Goal: Transaction & Acquisition: Purchase product/service

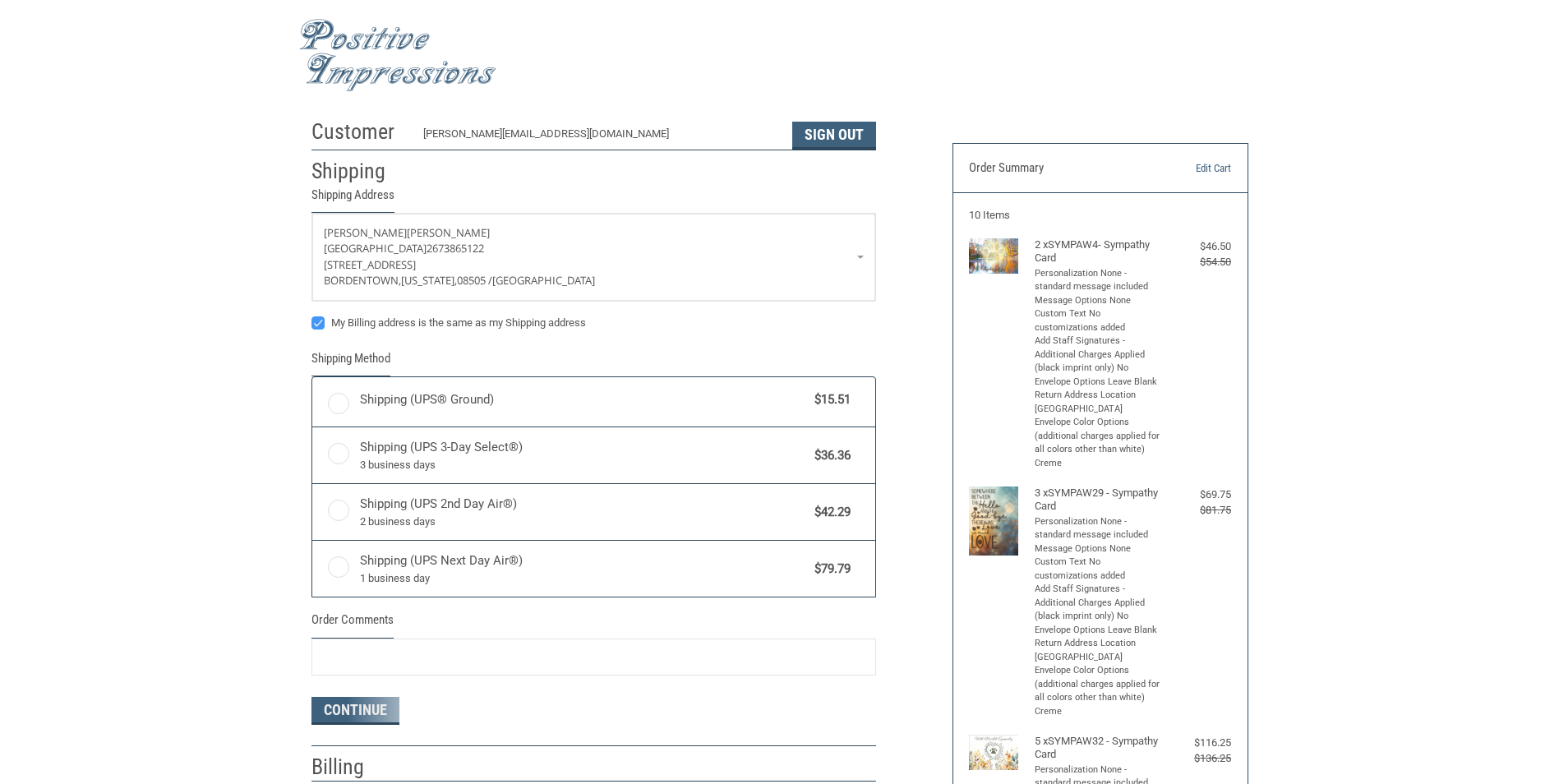
radio input "true"
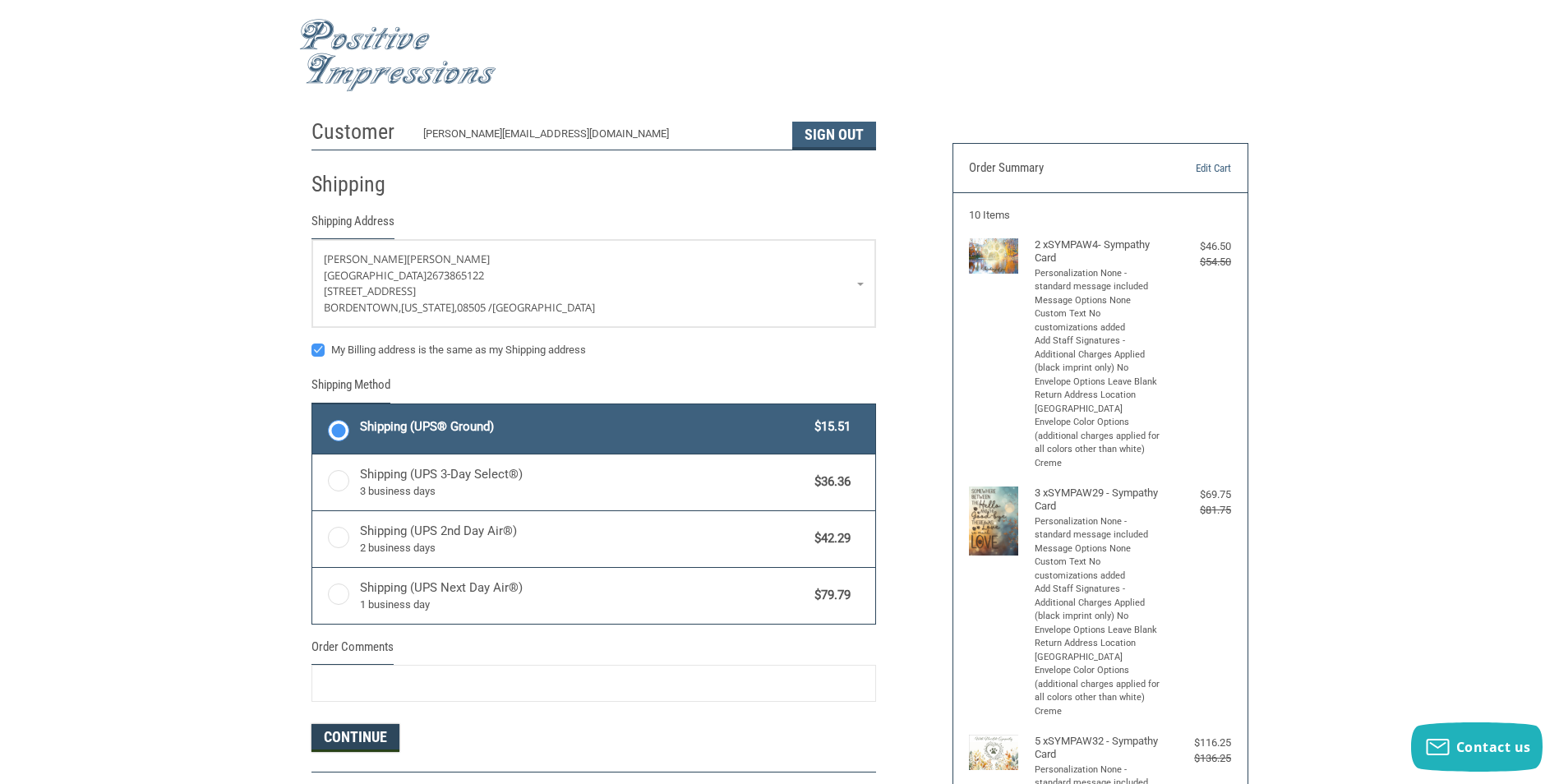
click at [343, 736] on button "Continue" at bounding box center [355, 738] width 88 height 28
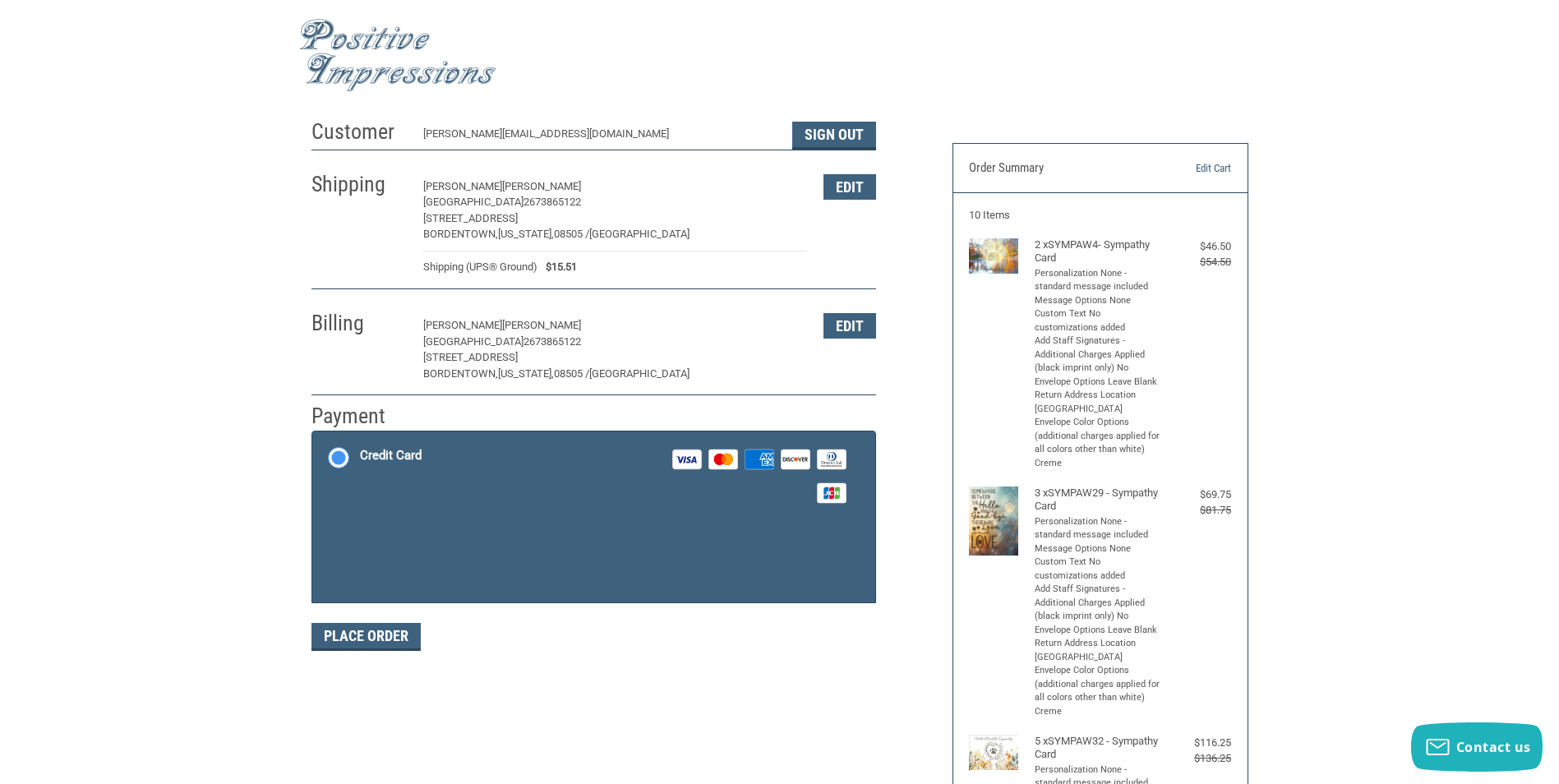
scroll to position [6, 0]
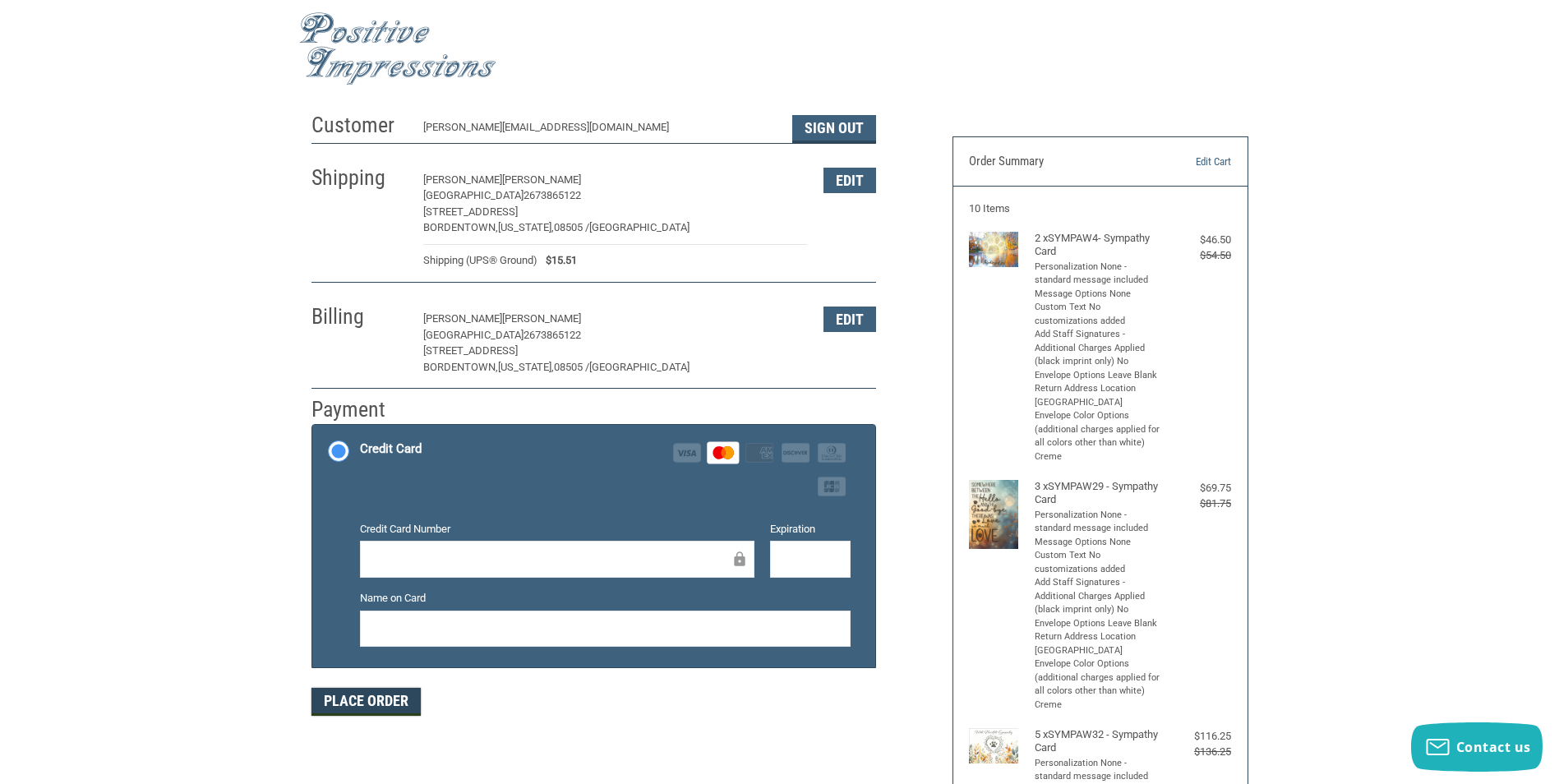
click at [389, 704] on button "Place Order" at bounding box center [366, 702] width 110 height 28
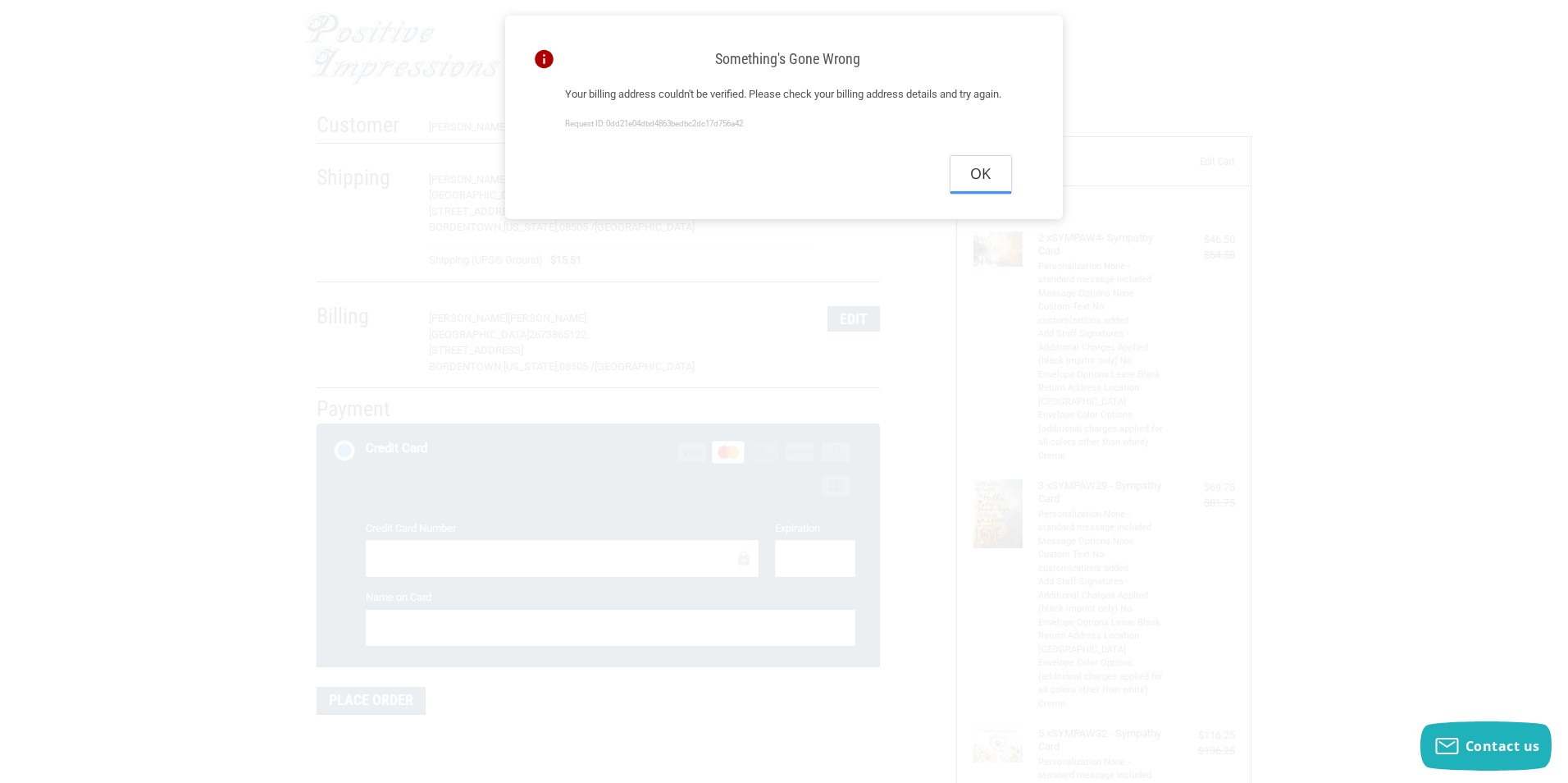
click at [985, 193] on button "Ok" at bounding box center [981, 174] width 60 height 37
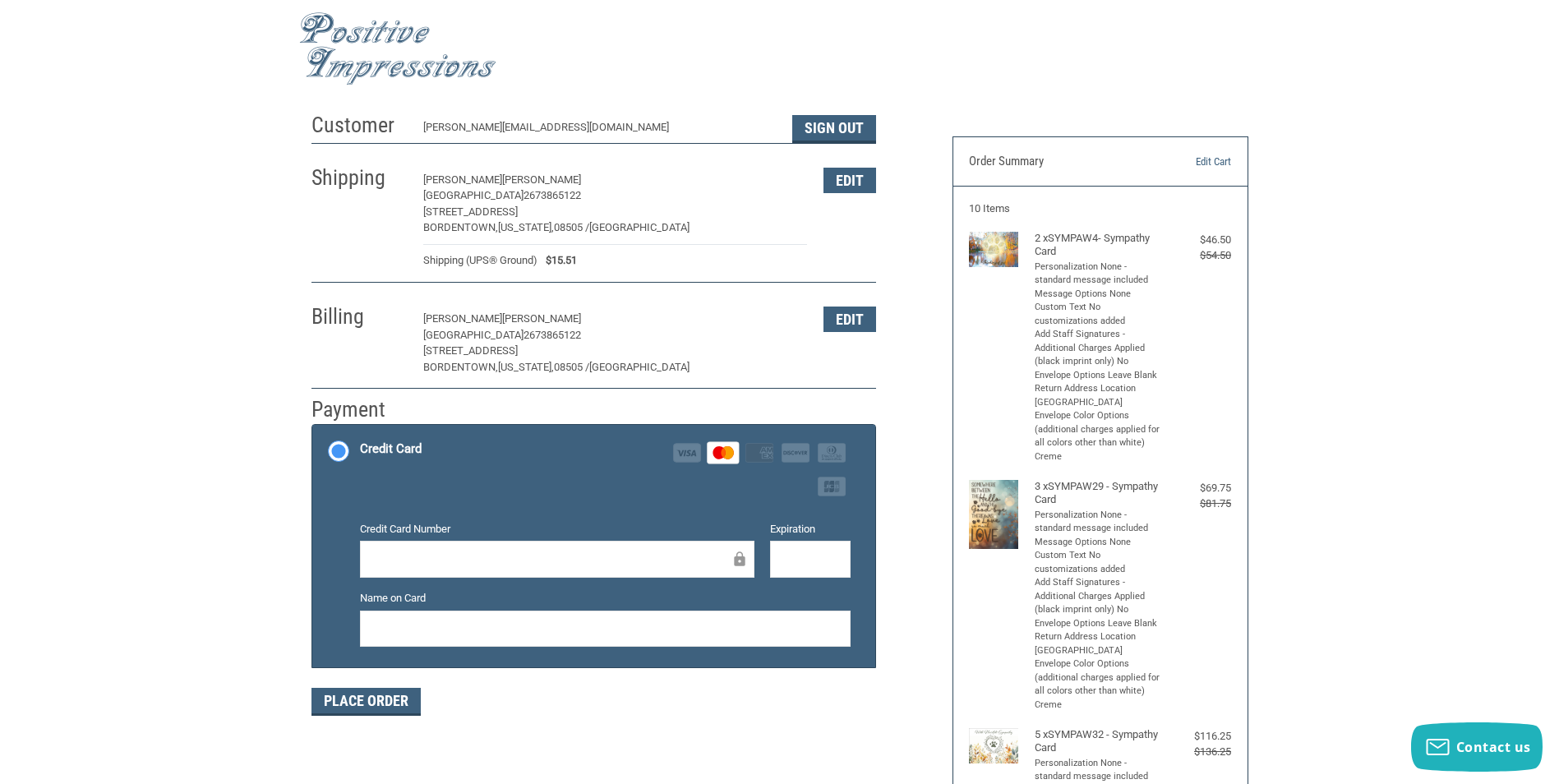
click at [559, 319] on p "[PERSON_NAME]" at bounding box center [615, 318] width 384 height 17
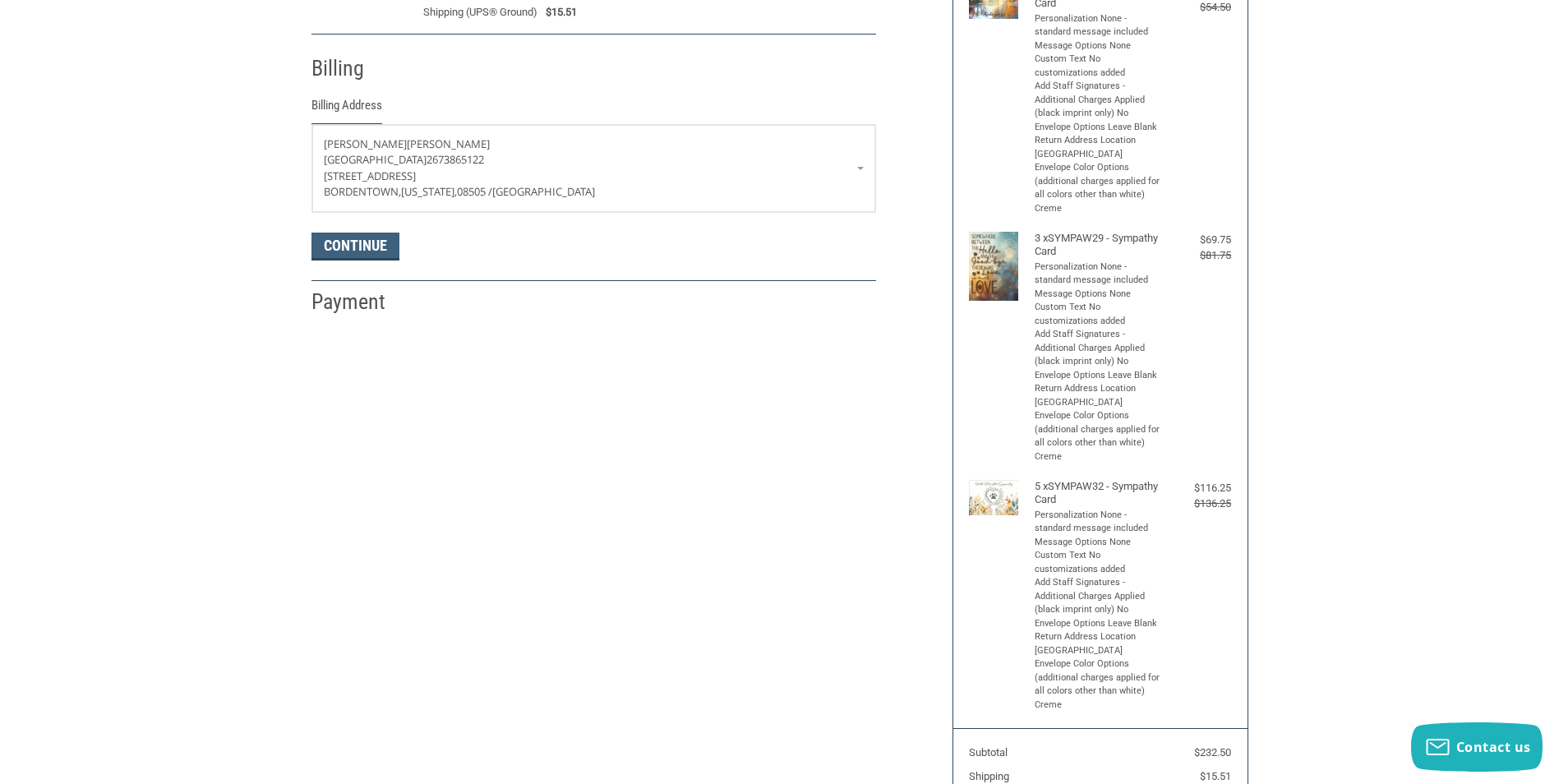
scroll to position [290, 0]
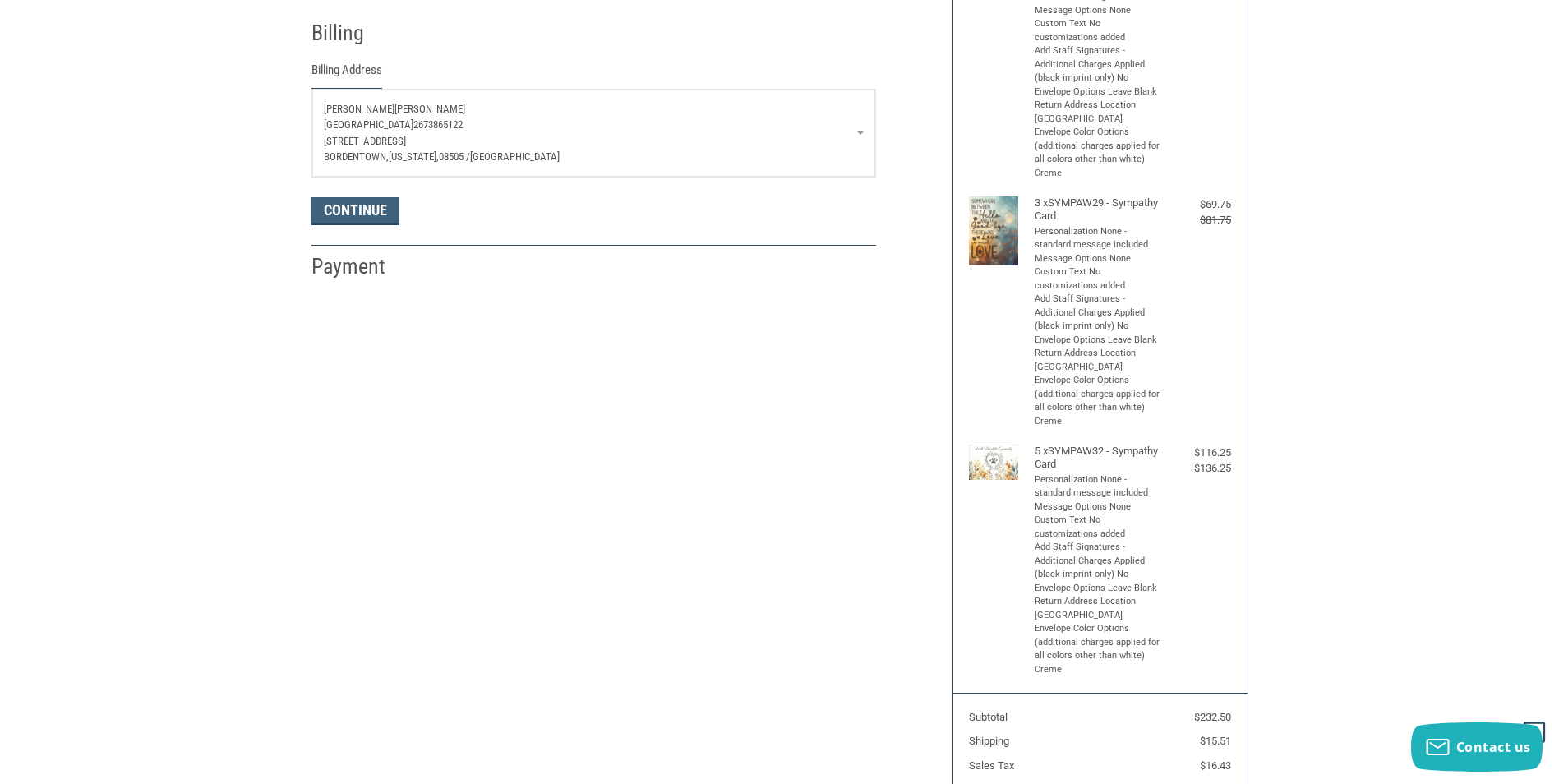
click at [490, 119] on p "[GEOGRAPHIC_DATA] 2673865122" at bounding box center [594, 125] width 540 height 17
click at [401, 196] on link "Enter a new address" at bounding box center [593, 192] width 546 height 32
select select "US"
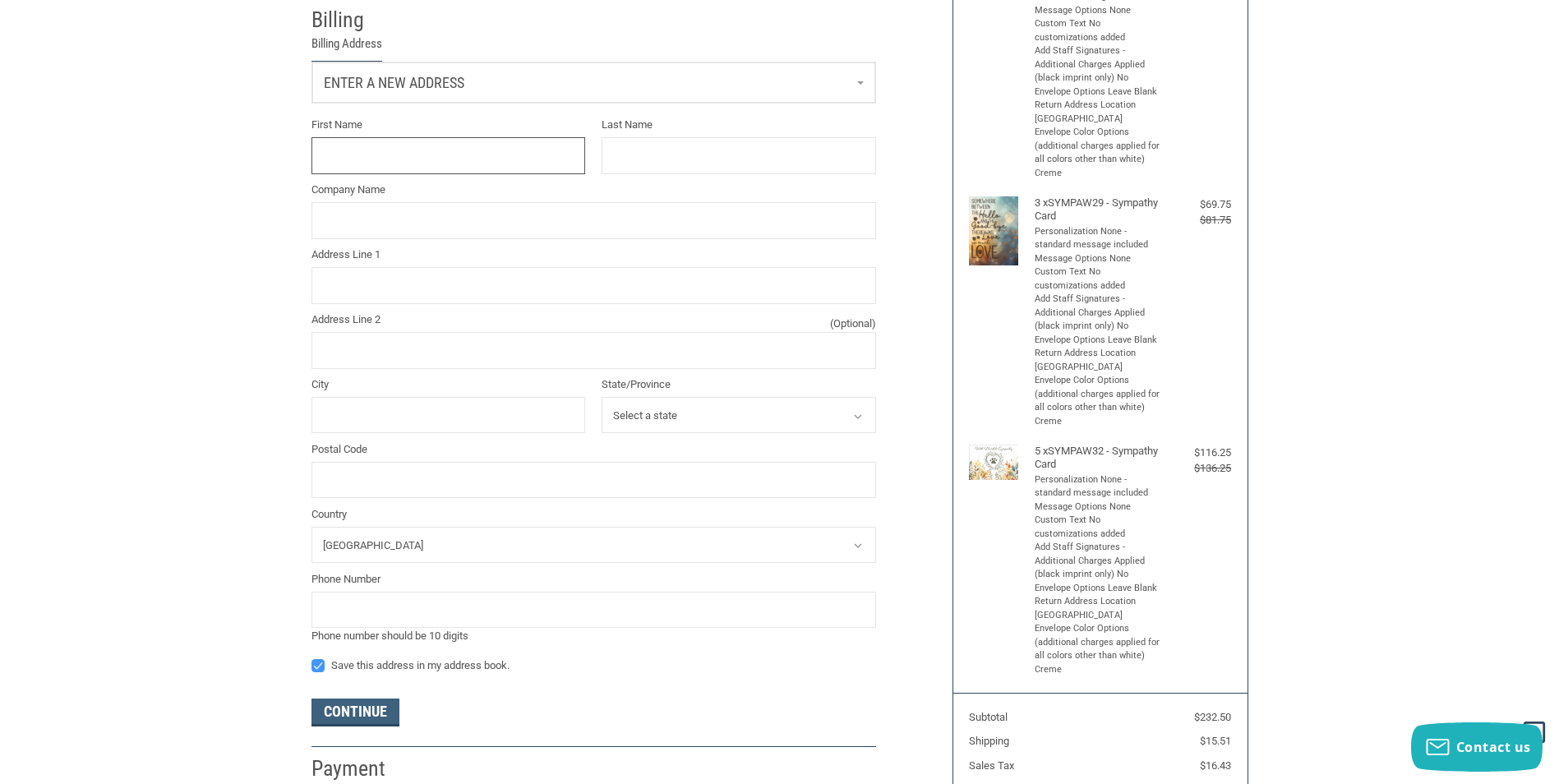
click at [372, 164] on input "First Name" at bounding box center [448, 155] width 275 height 37
type input "[PERSON_NAME]"
type input "[GEOGRAPHIC_DATA]"
type input "[STREET_ADDRESS]"
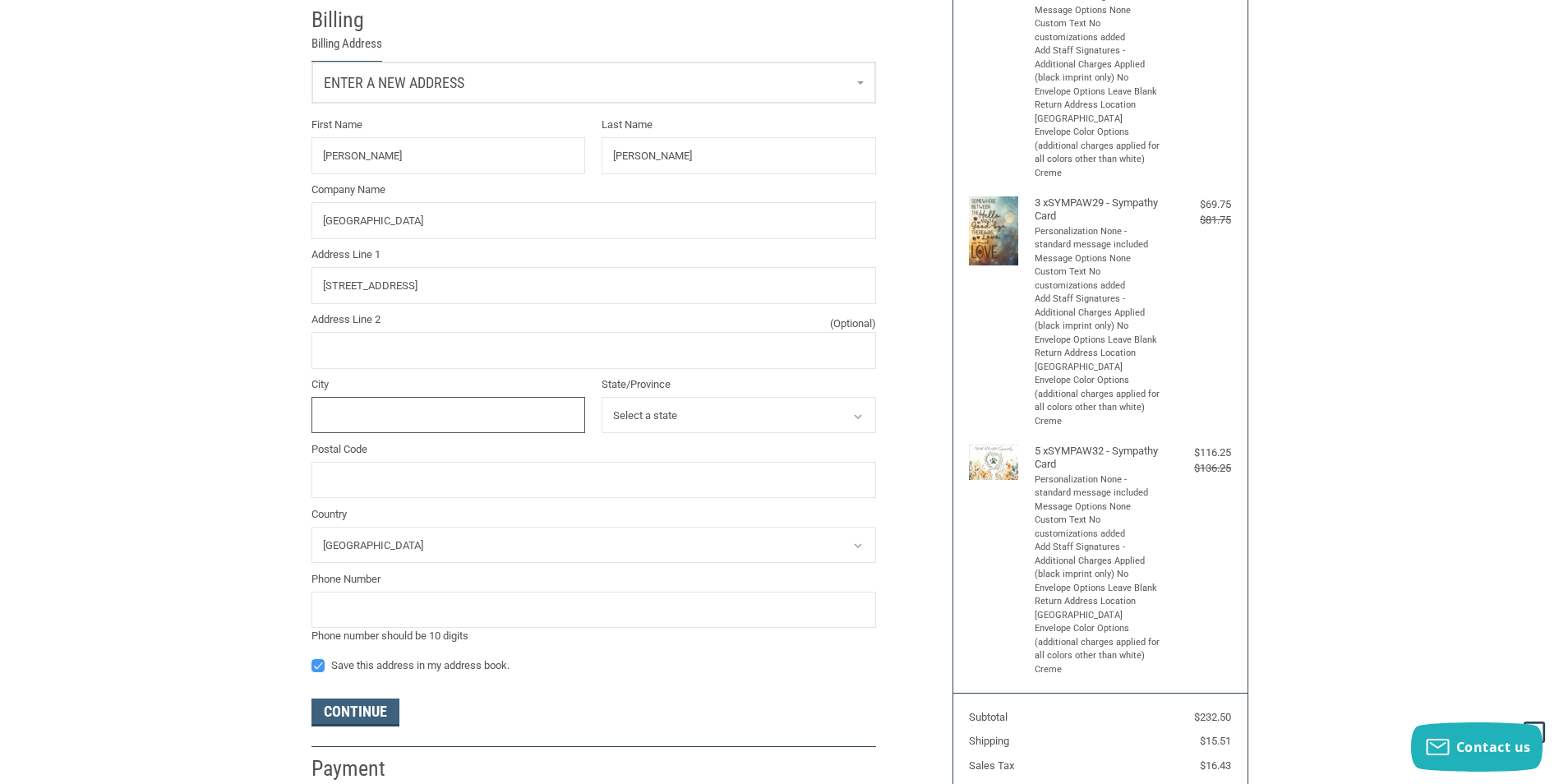
type input "BORDENTOWN"
select select "NJ"
type input "08505"
type input "6093792287"
click at [367, 707] on button "Continue" at bounding box center [355, 712] width 88 height 28
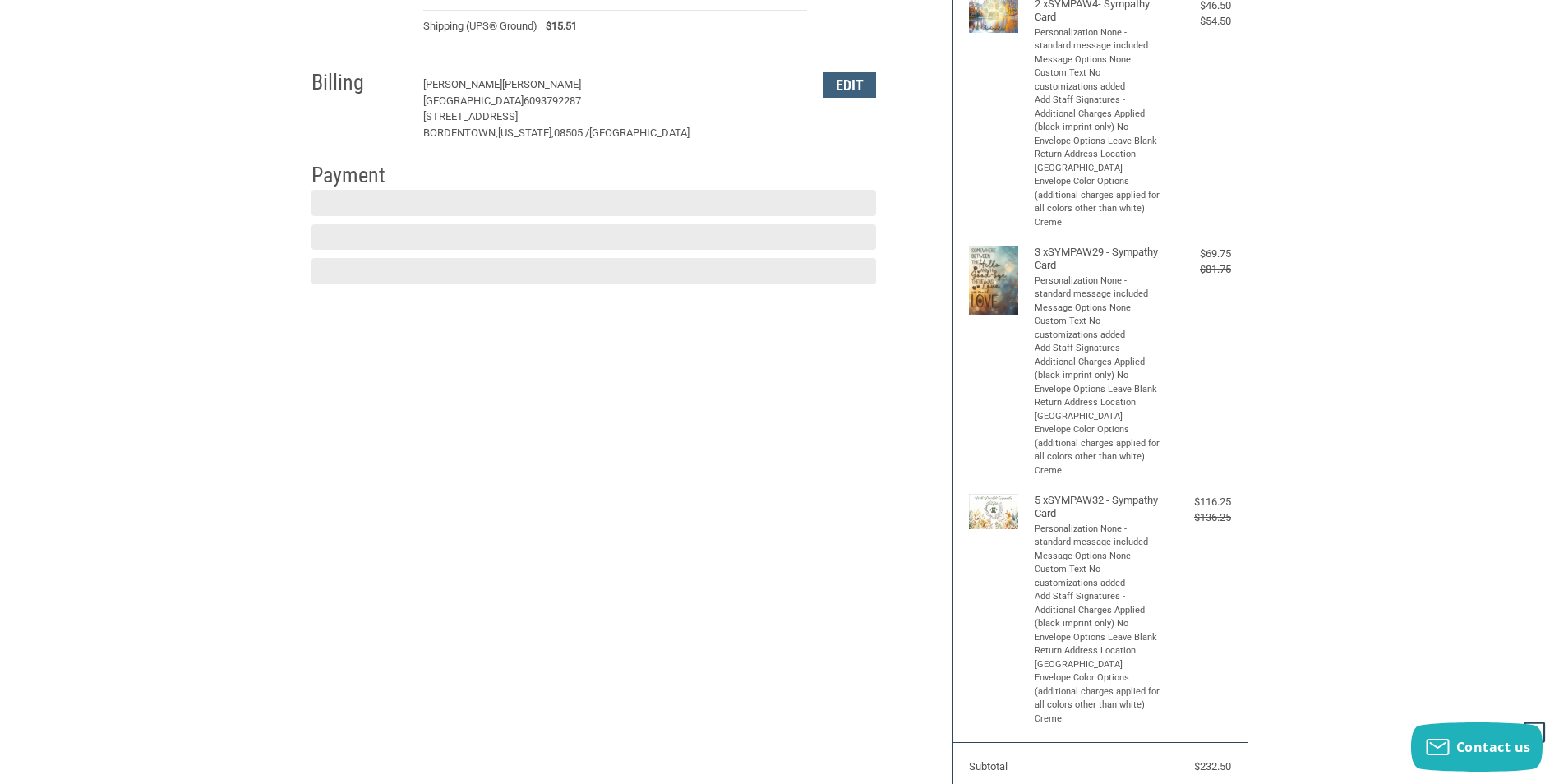
scroll to position [240, 0]
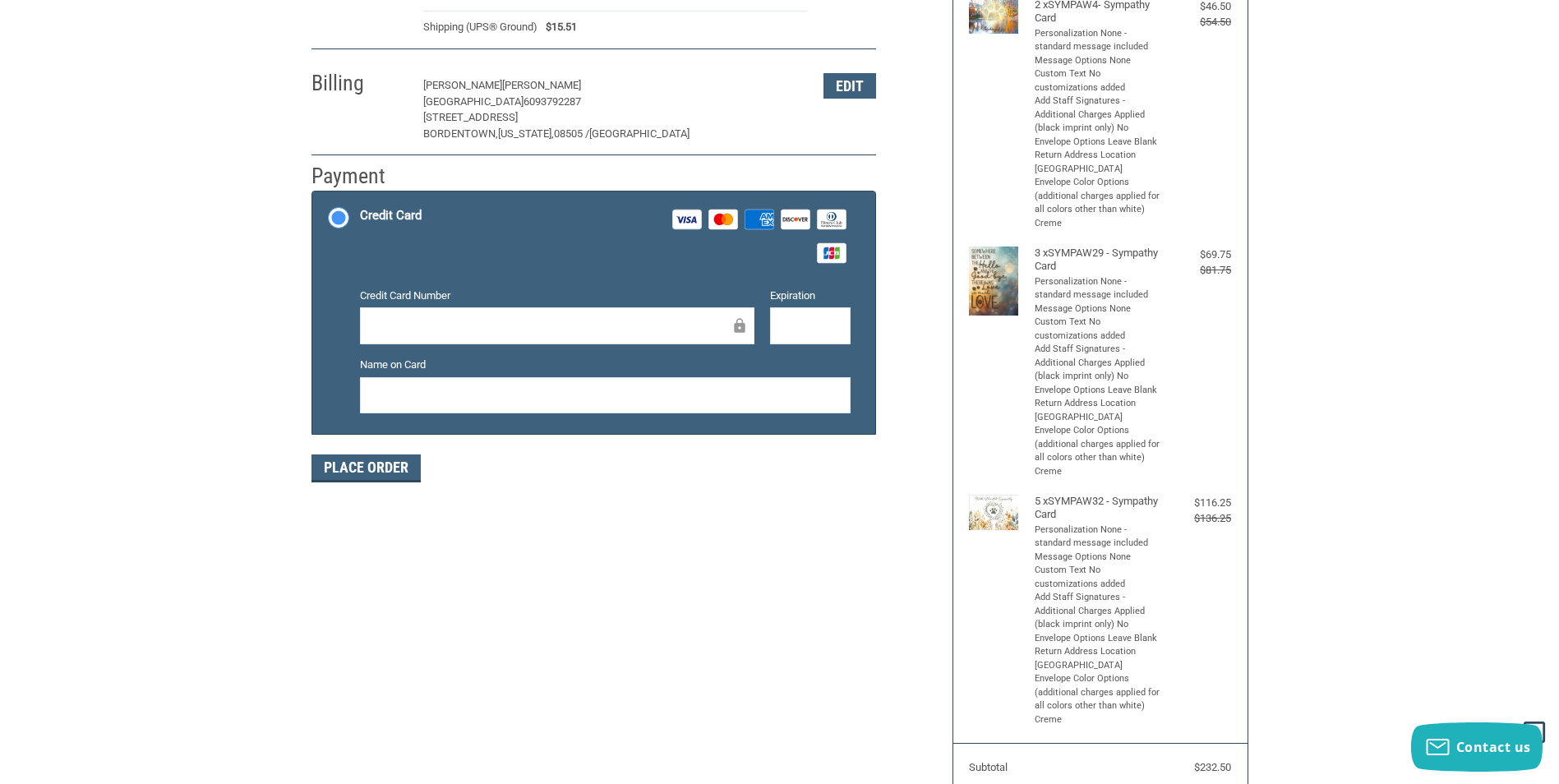
click at [455, 337] on div at bounding box center [557, 325] width 395 height 37
click at [379, 459] on button "Place Order" at bounding box center [366, 468] width 110 height 28
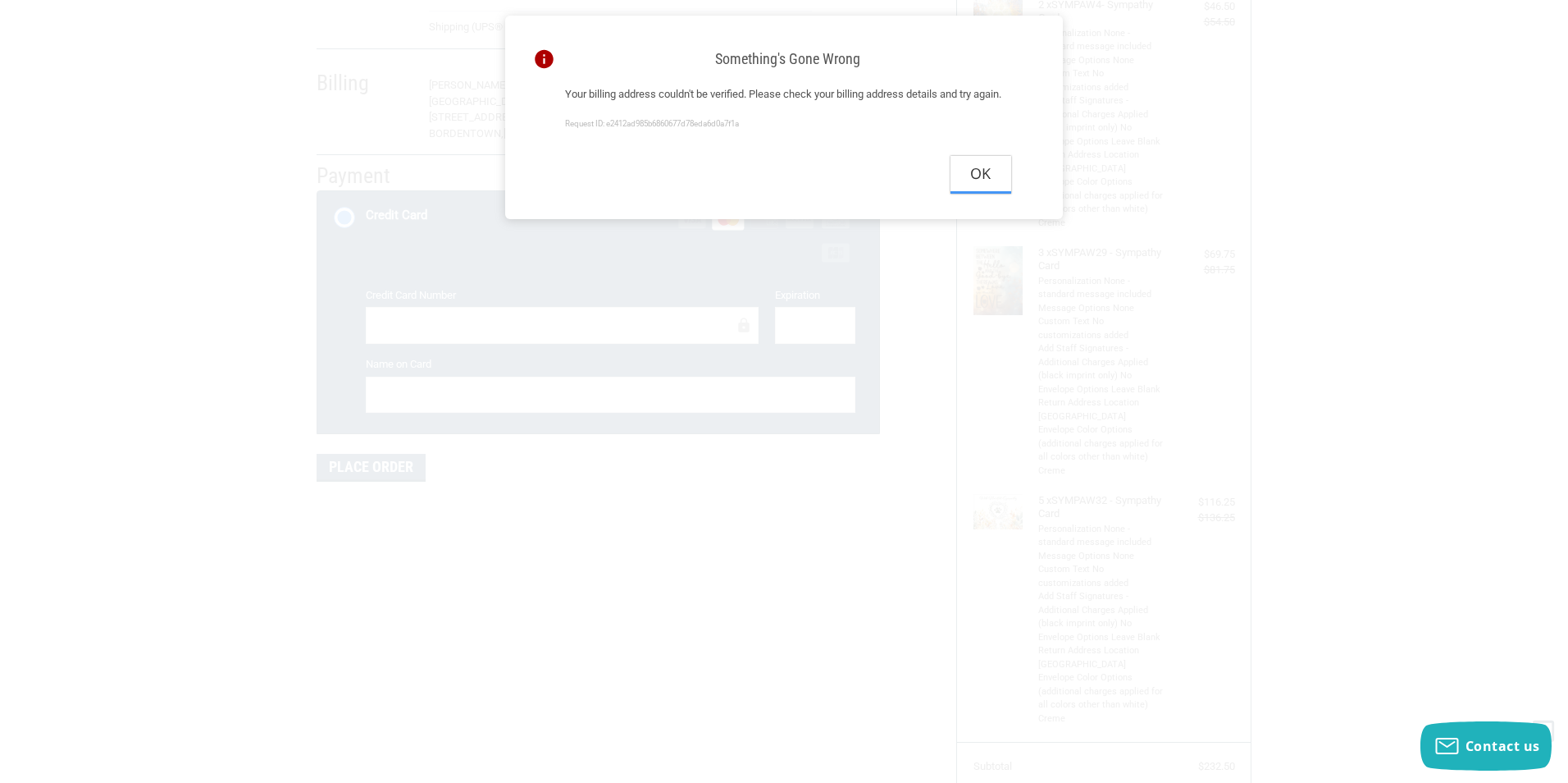
click at [979, 193] on button "Ok" at bounding box center [981, 174] width 60 height 37
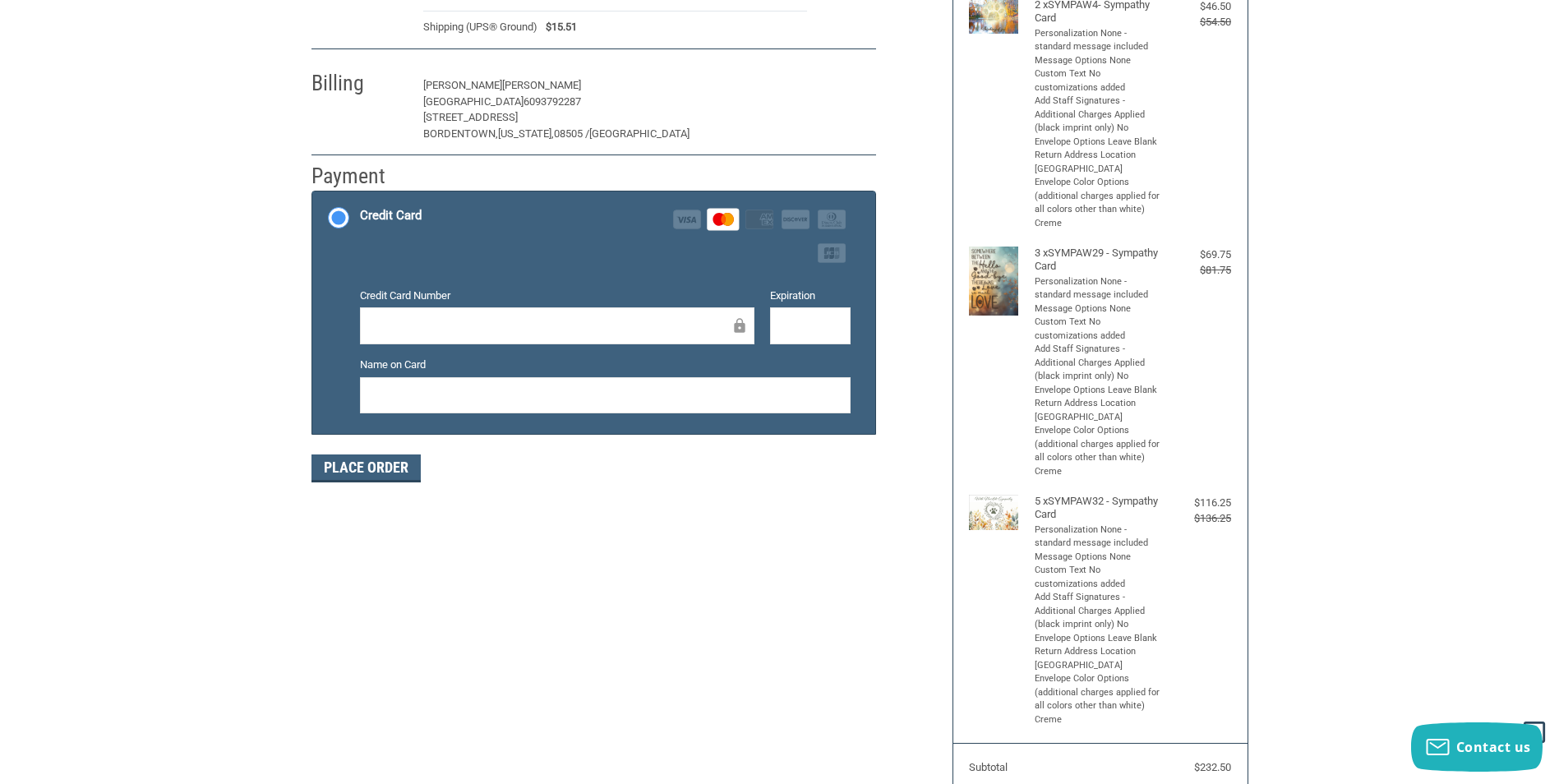
click at [846, 90] on button "Edit" at bounding box center [850, 85] width 53 height 25
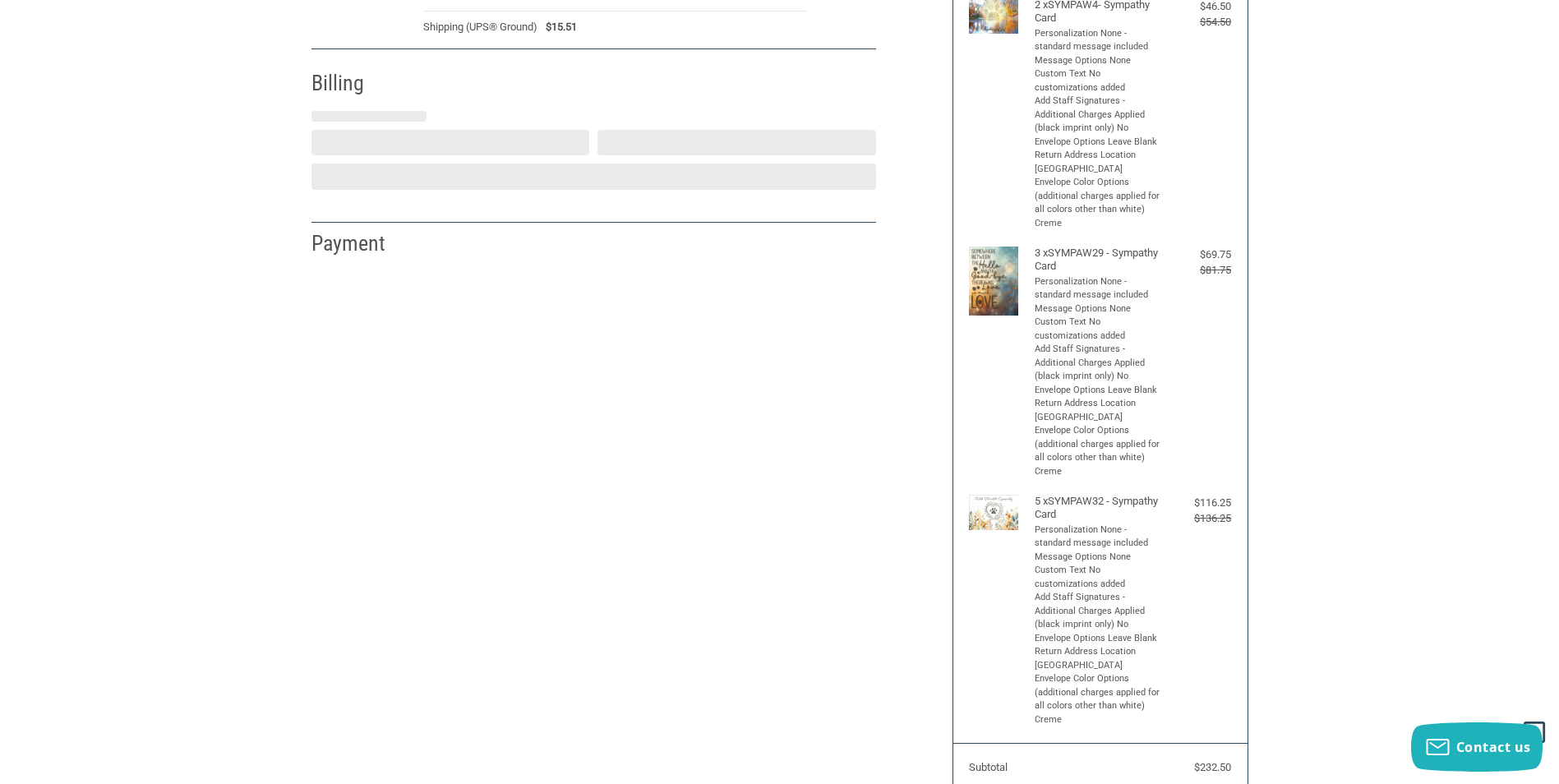
select select "NJ"
select select "US"
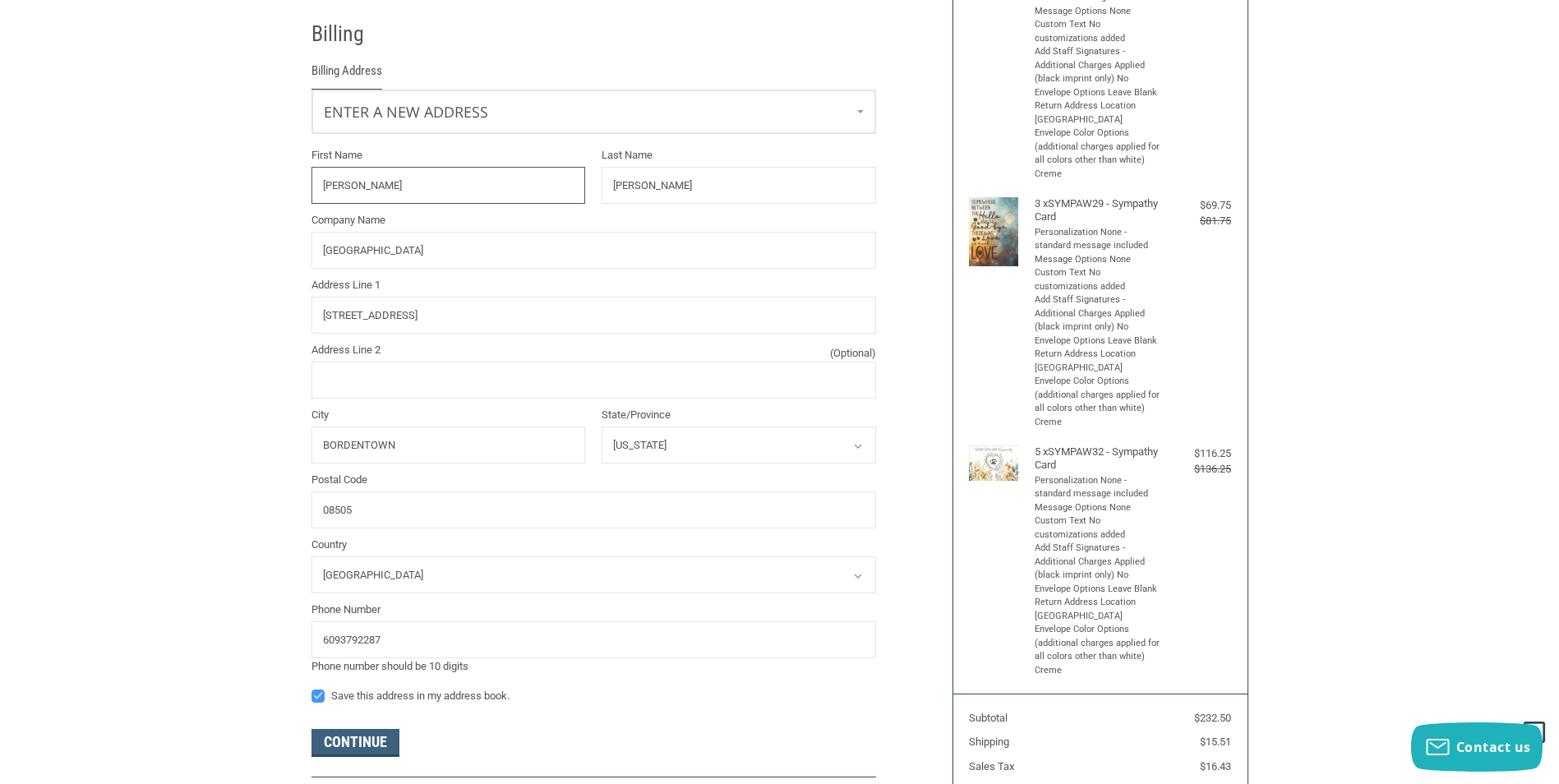
scroll to position [290, 0]
click at [426, 641] on input "6093792287" at bounding box center [594, 638] width 565 height 37
type input "6"
type input "2673865122"
click at [370, 748] on button "Continue" at bounding box center [355, 742] width 88 height 28
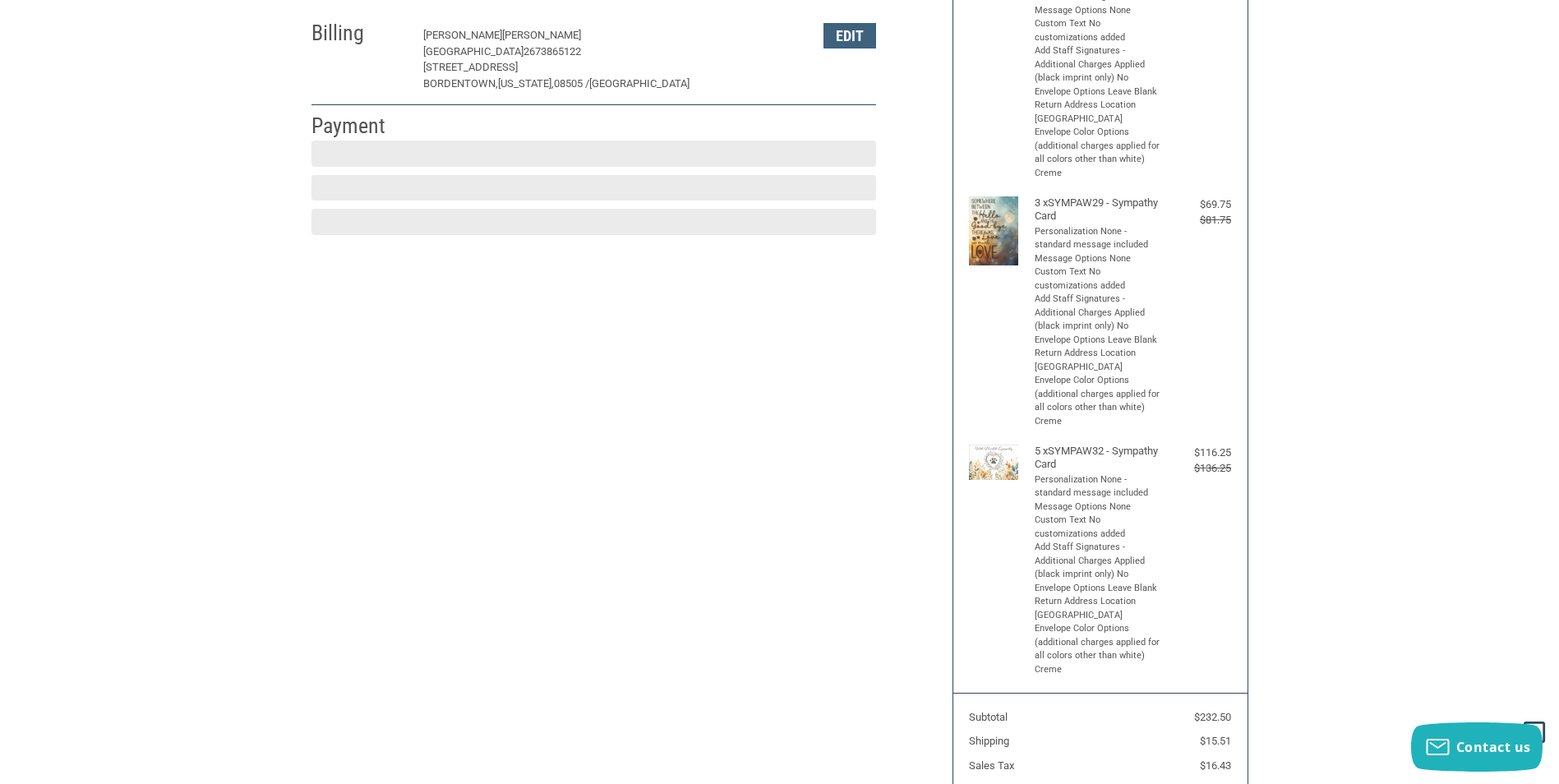
scroll to position [240, 0]
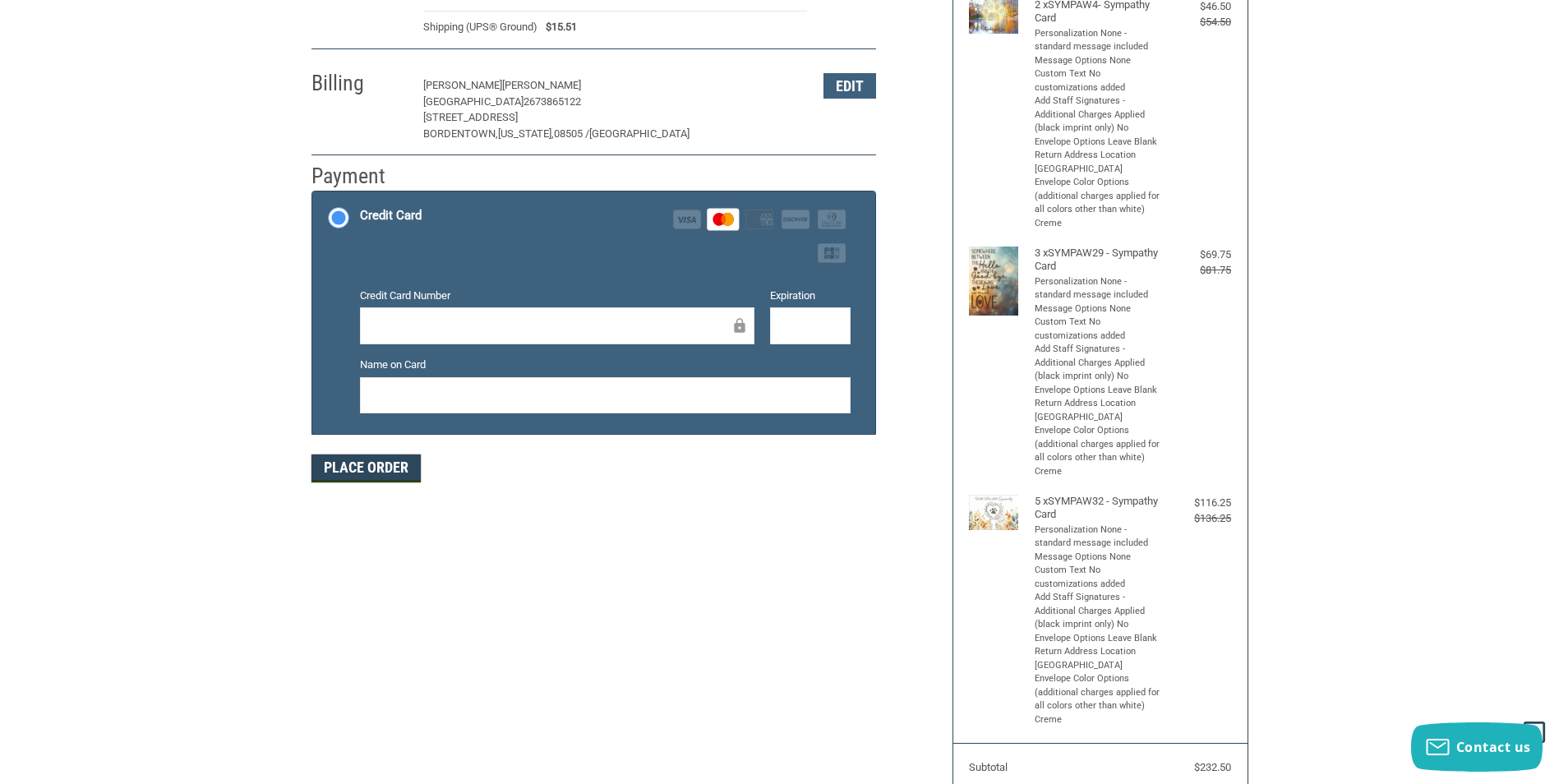
click at [381, 472] on button "Place Order" at bounding box center [366, 468] width 110 height 28
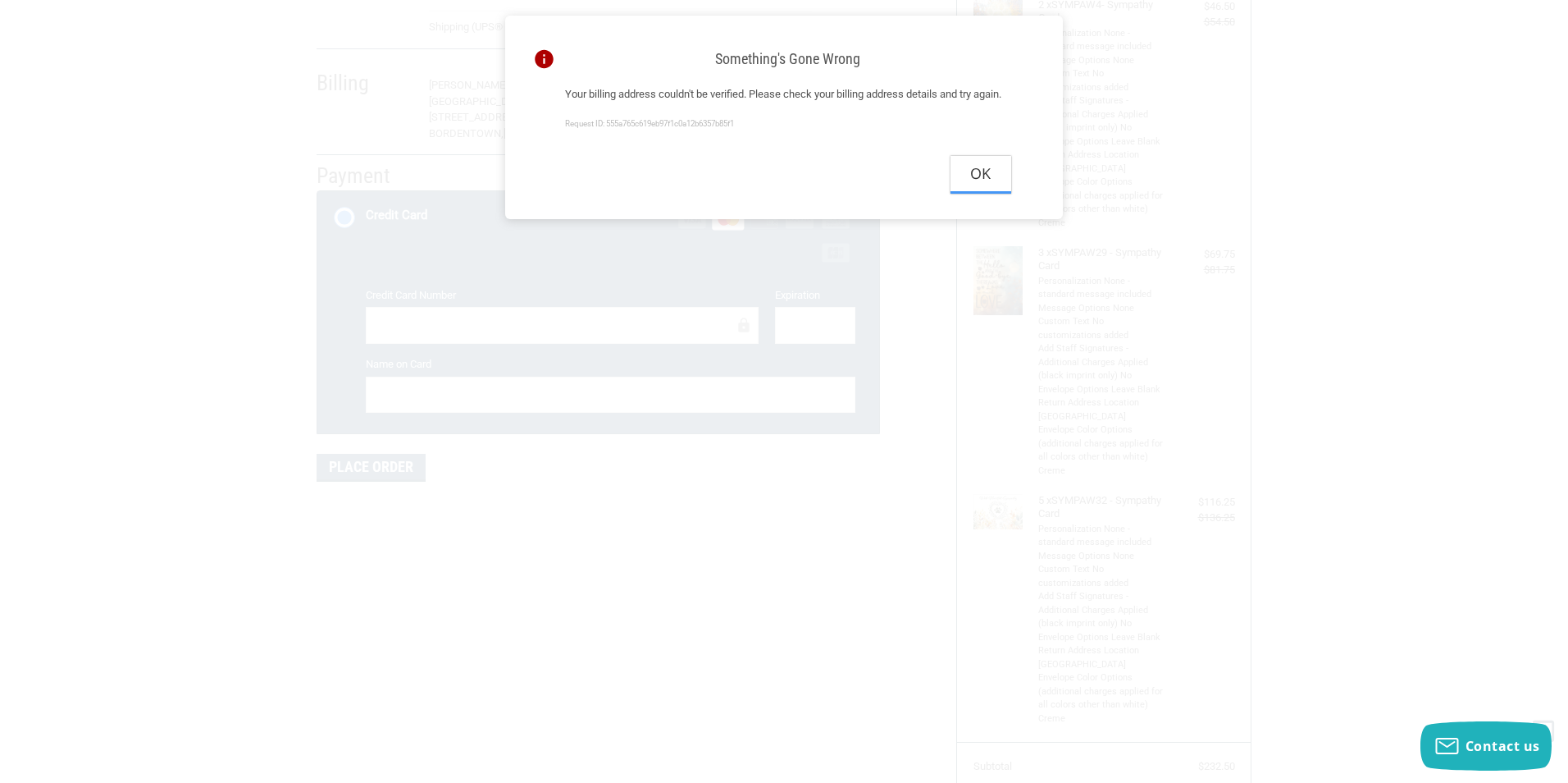
click at [984, 193] on button "Ok" at bounding box center [981, 174] width 60 height 37
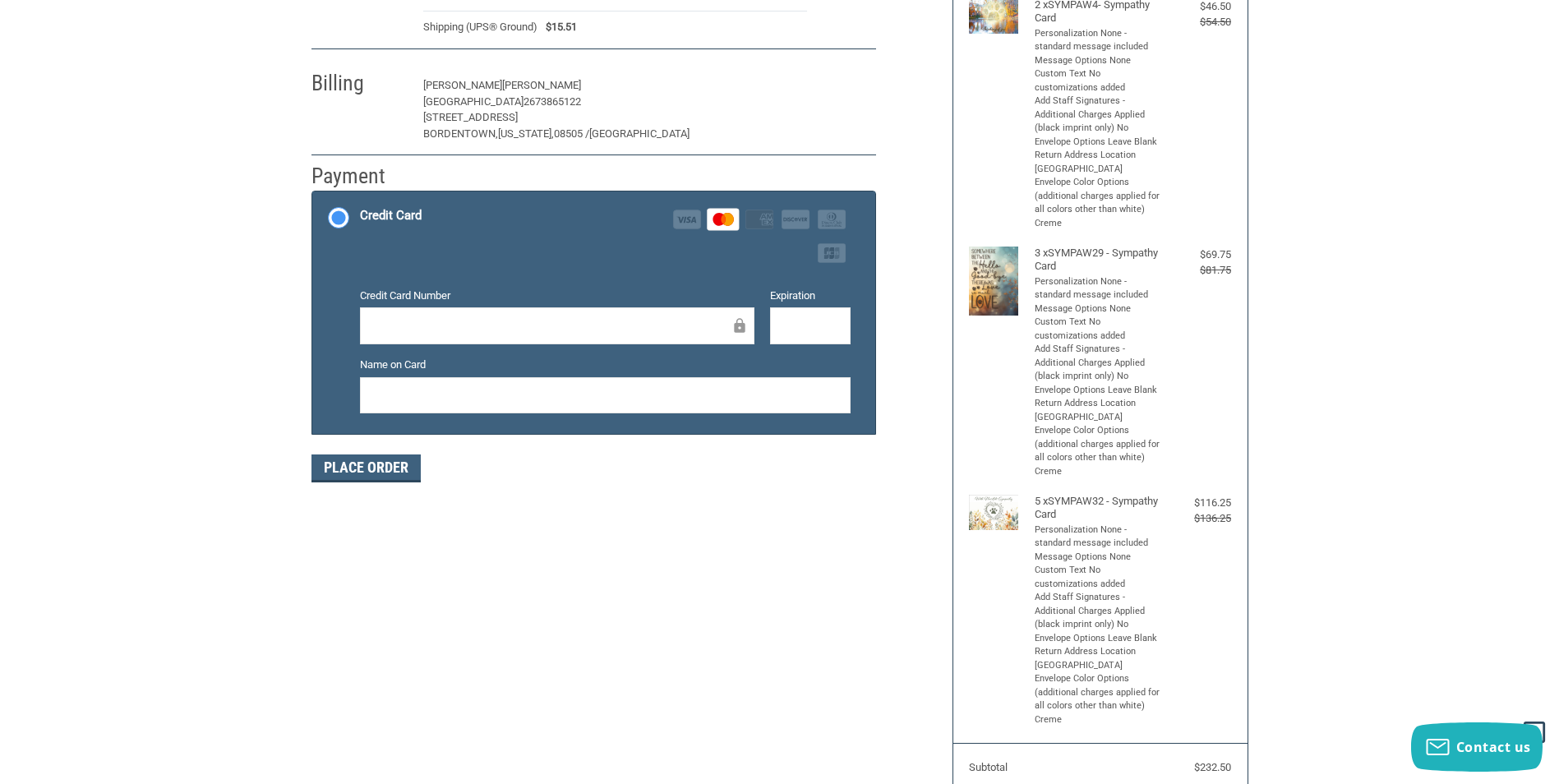
click at [846, 85] on button "Edit" at bounding box center [850, 85] width 53 height 25
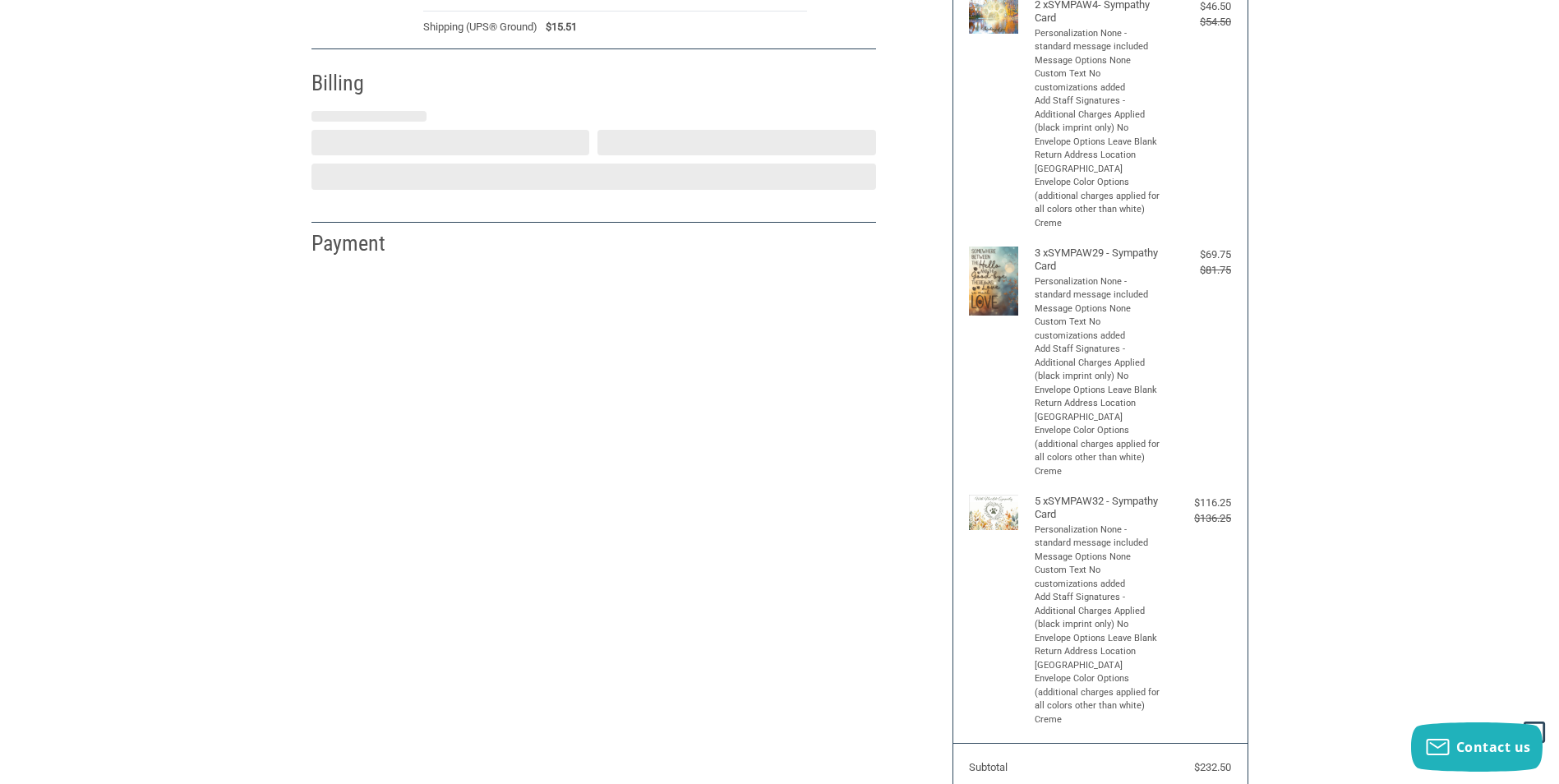
select select "NJ"
select select "US"
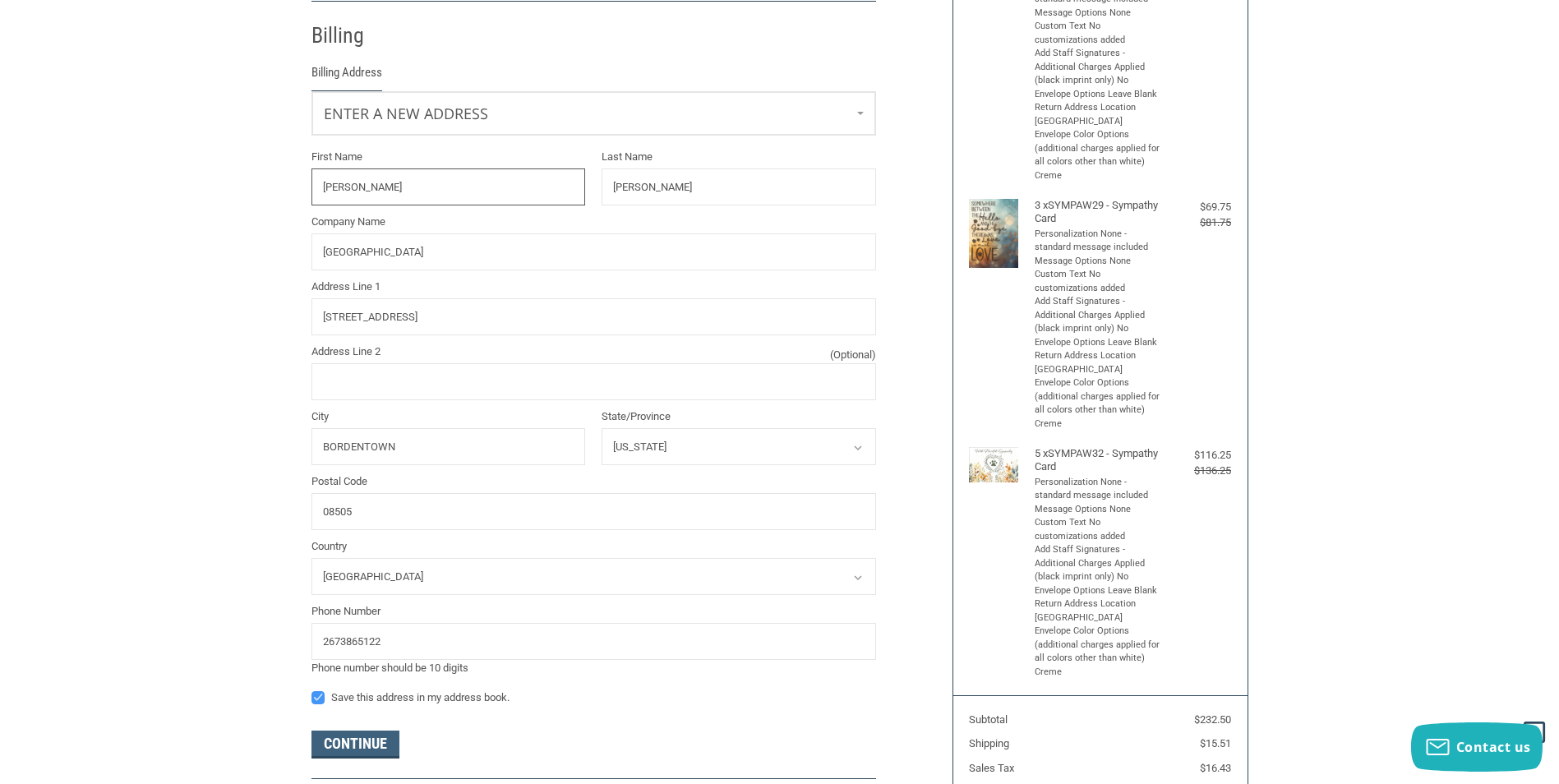
scroll to position [290, 0]
click at [504, 255] on input "[GEOGRAPHIC_DATA]" at bounding box center [594, 249] width 565 height 37
type input "O"
type input "FOUR PAWS VET CARE"
click at [363, 739] on button "Continue" at bounding box center [355, 742] width 88 height 28
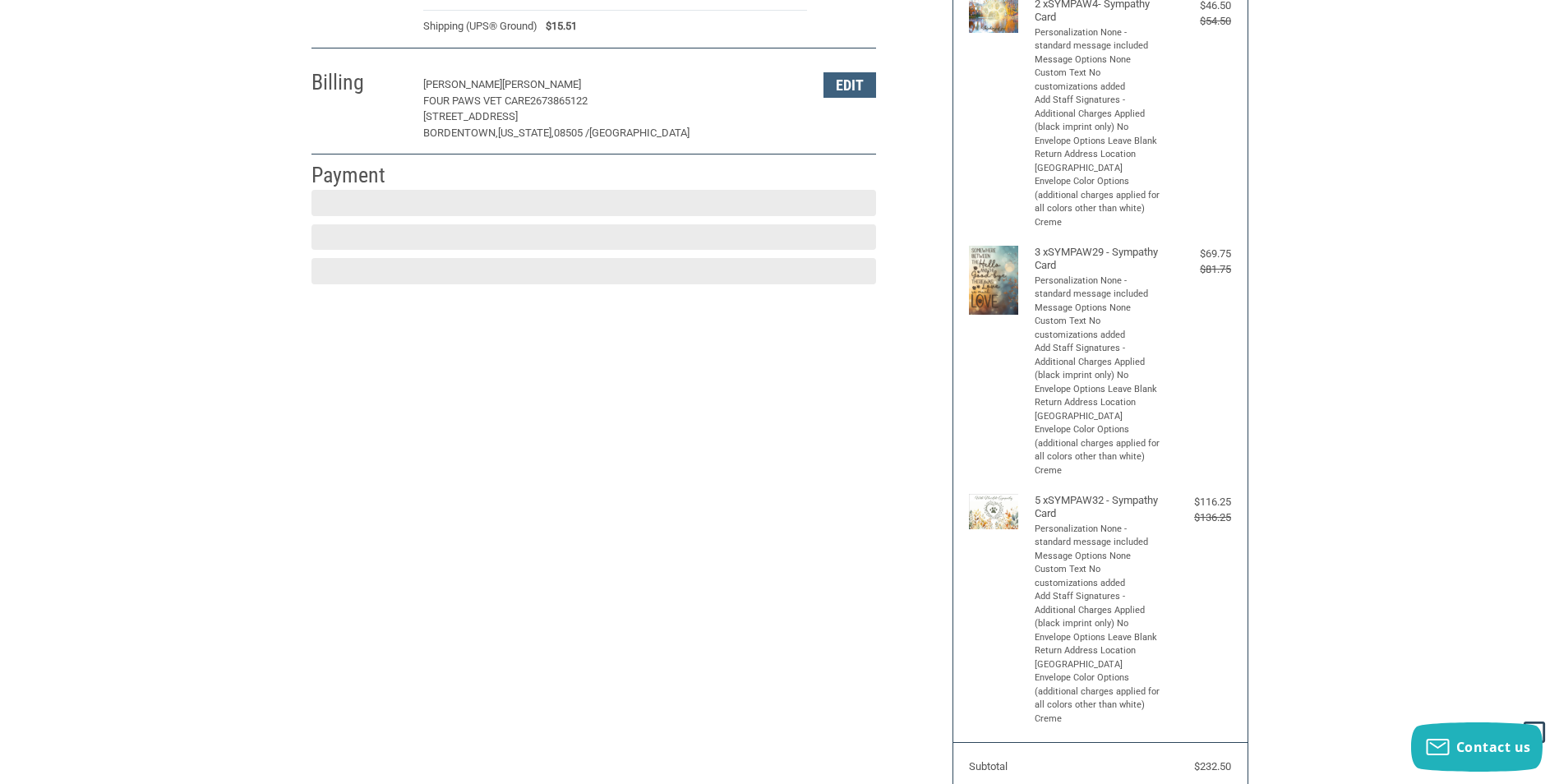
scroll to position [240, 0]
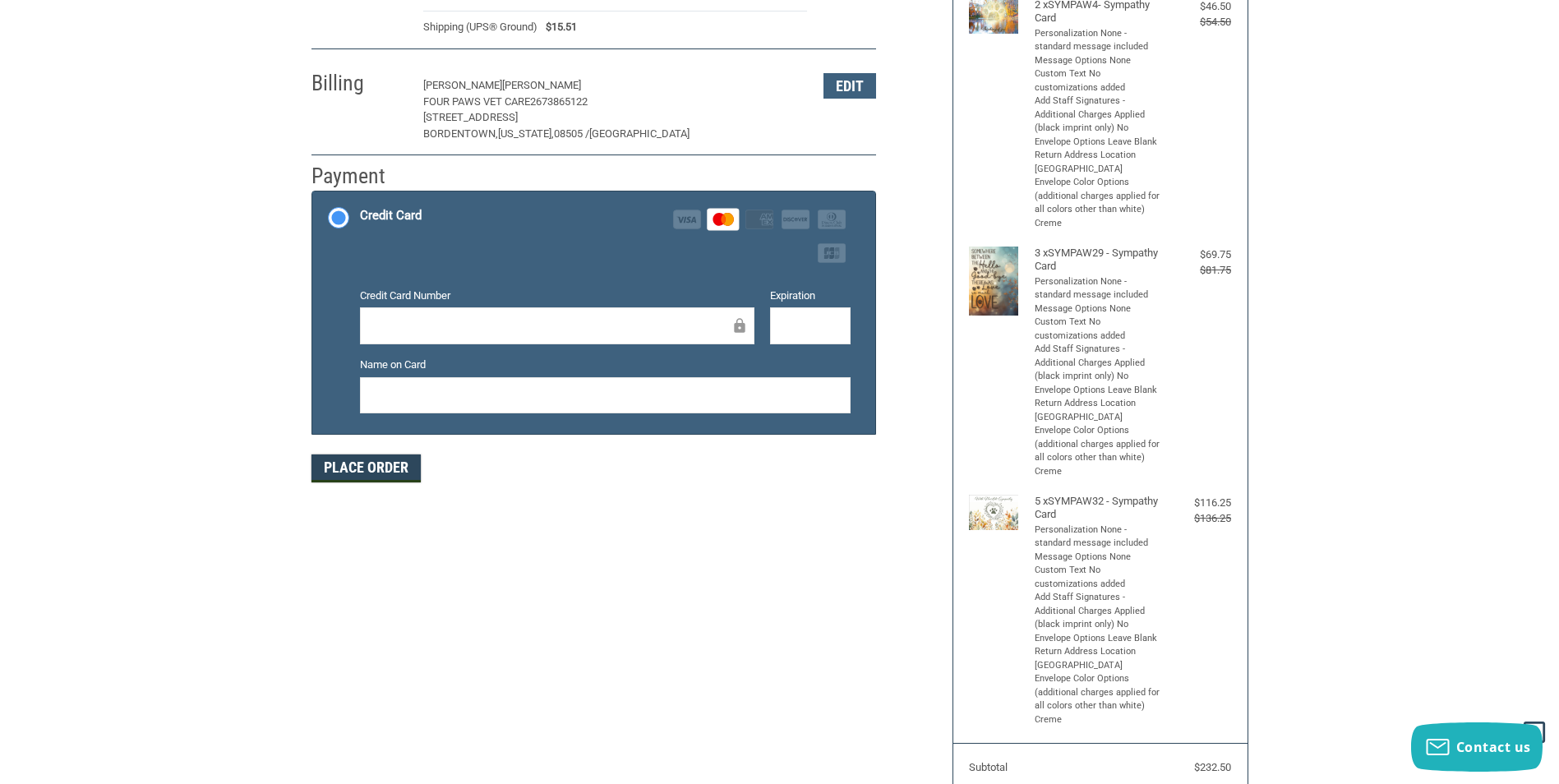
click at [381, 469] on button "Place Order" at bounding box center [366, 468] width 110 height 28
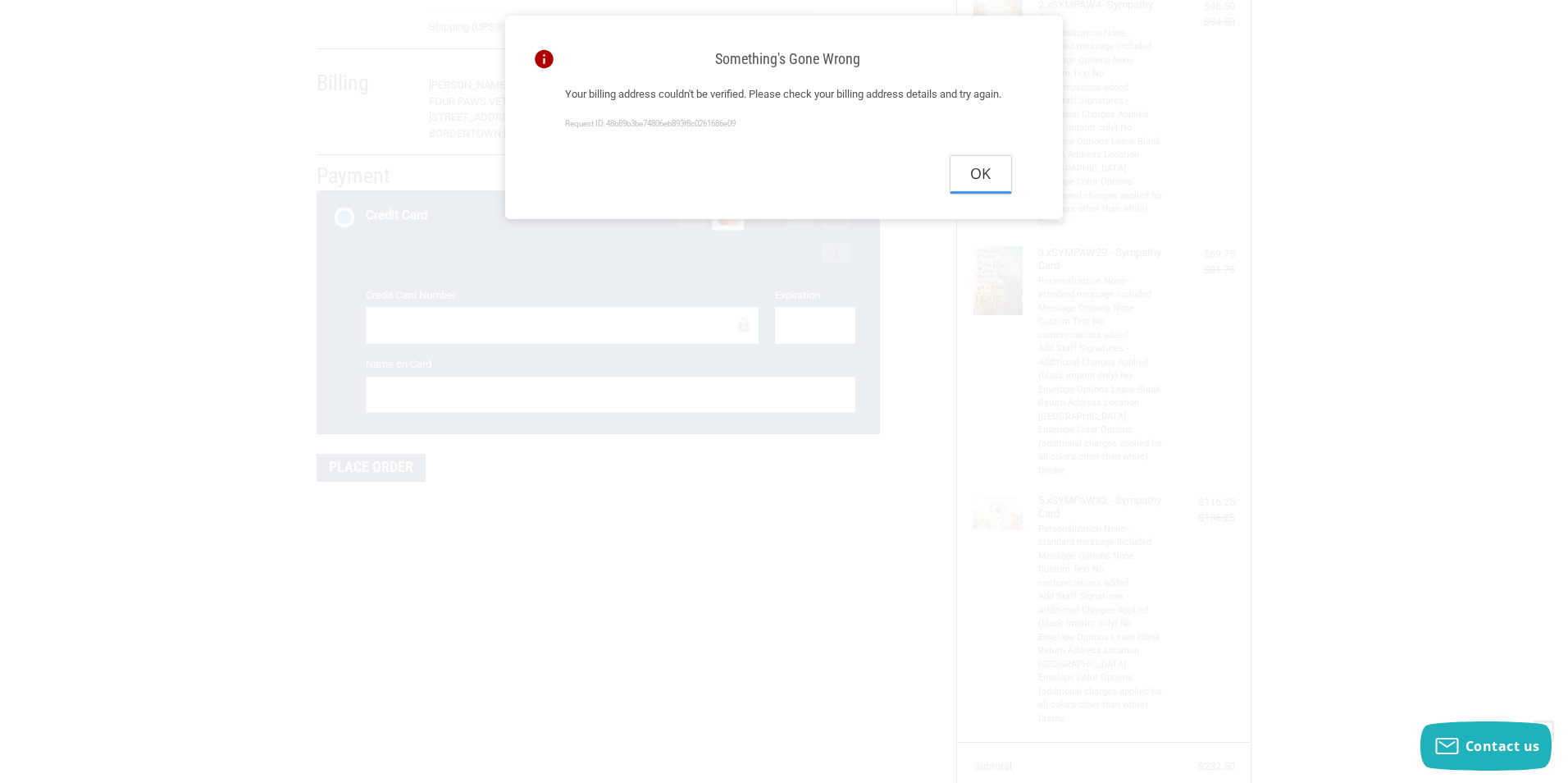
click at [982, 193] on button "Ok" at bounding box center [981, 174] width 60 height 37
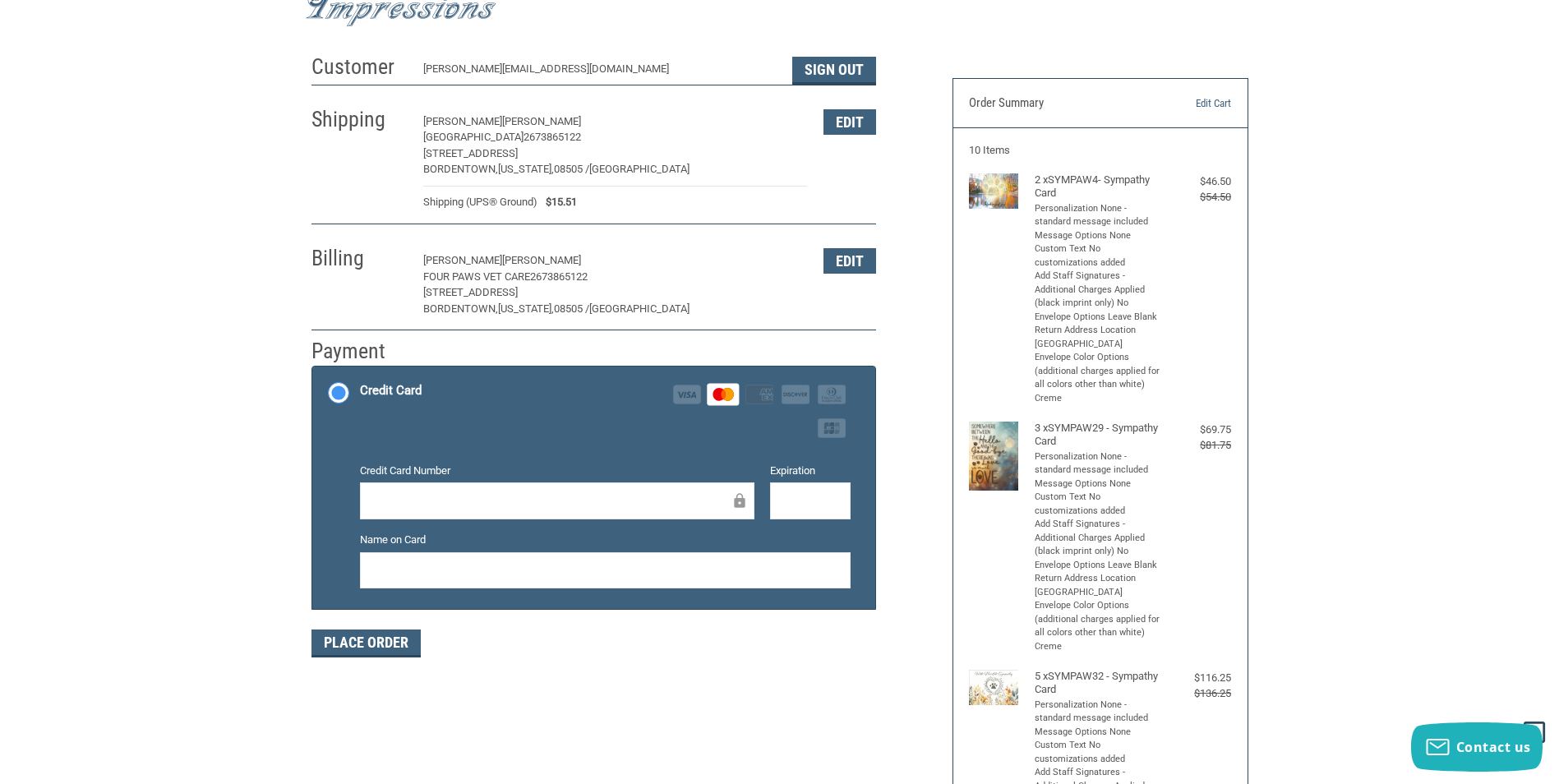
scroll to position [0, 0]
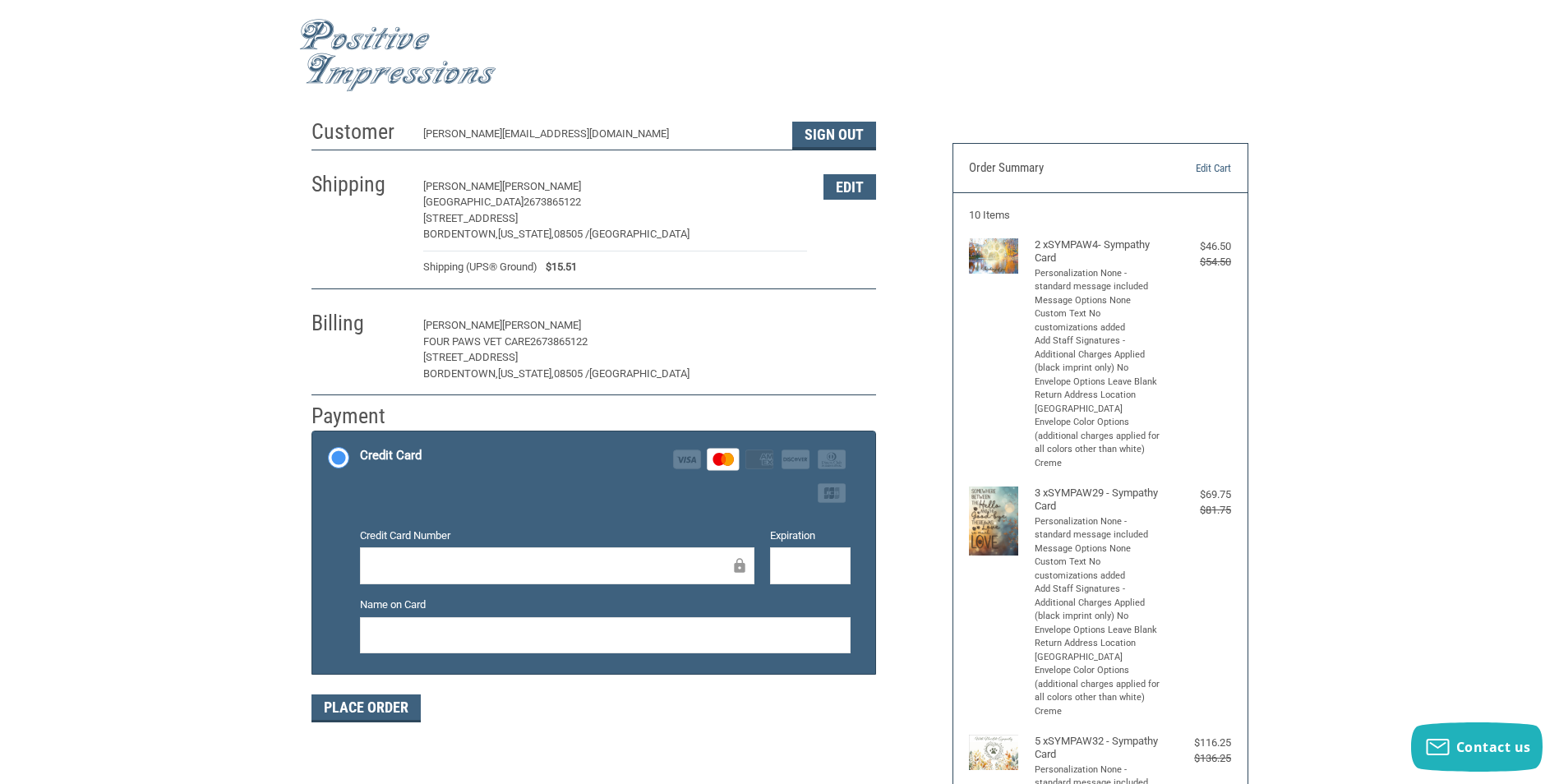
click at [846, 325] on button "Edit" at bounding box center [850, 325] width 53 height 25
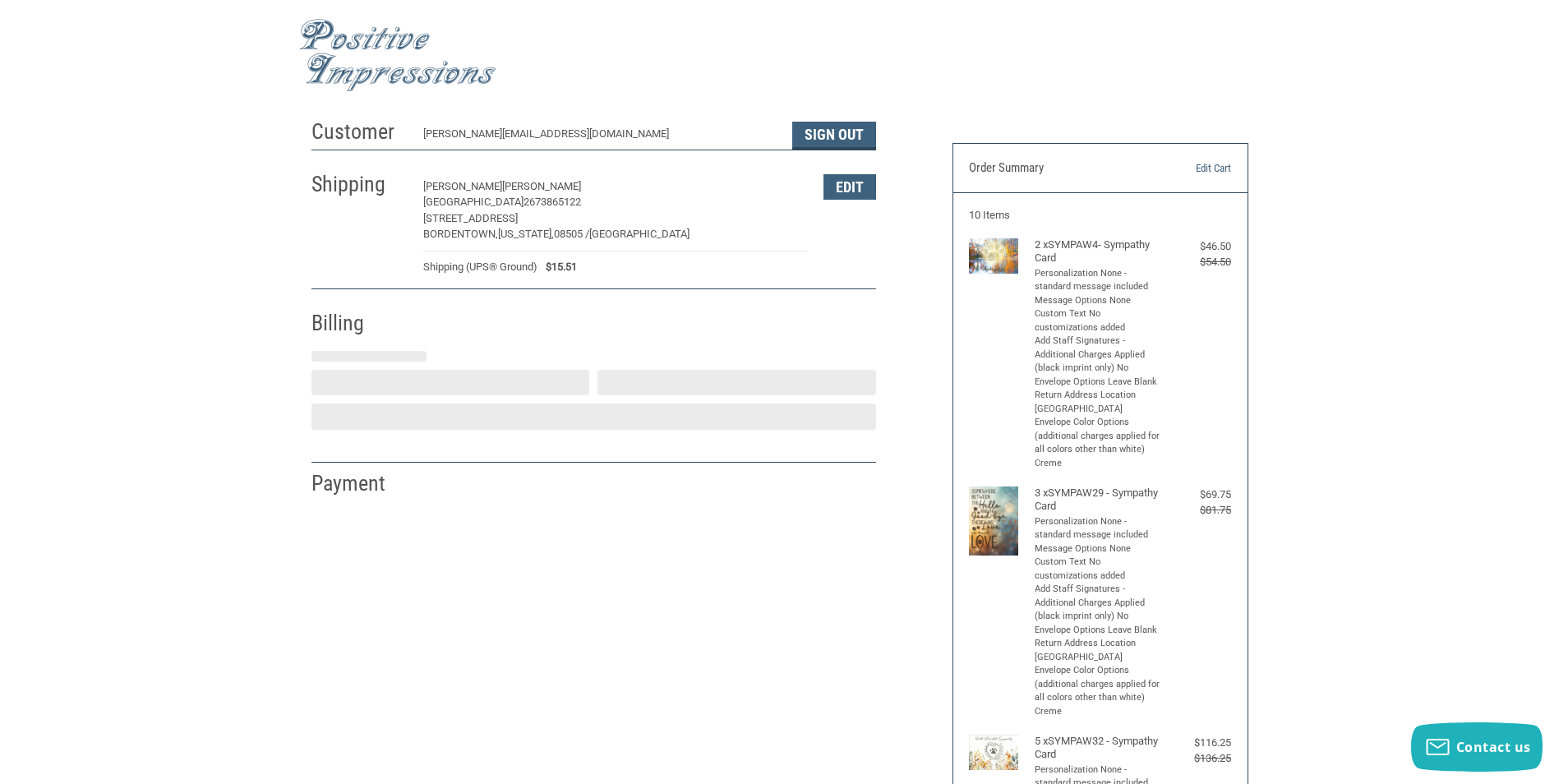
select select "NJ"
select select "US"
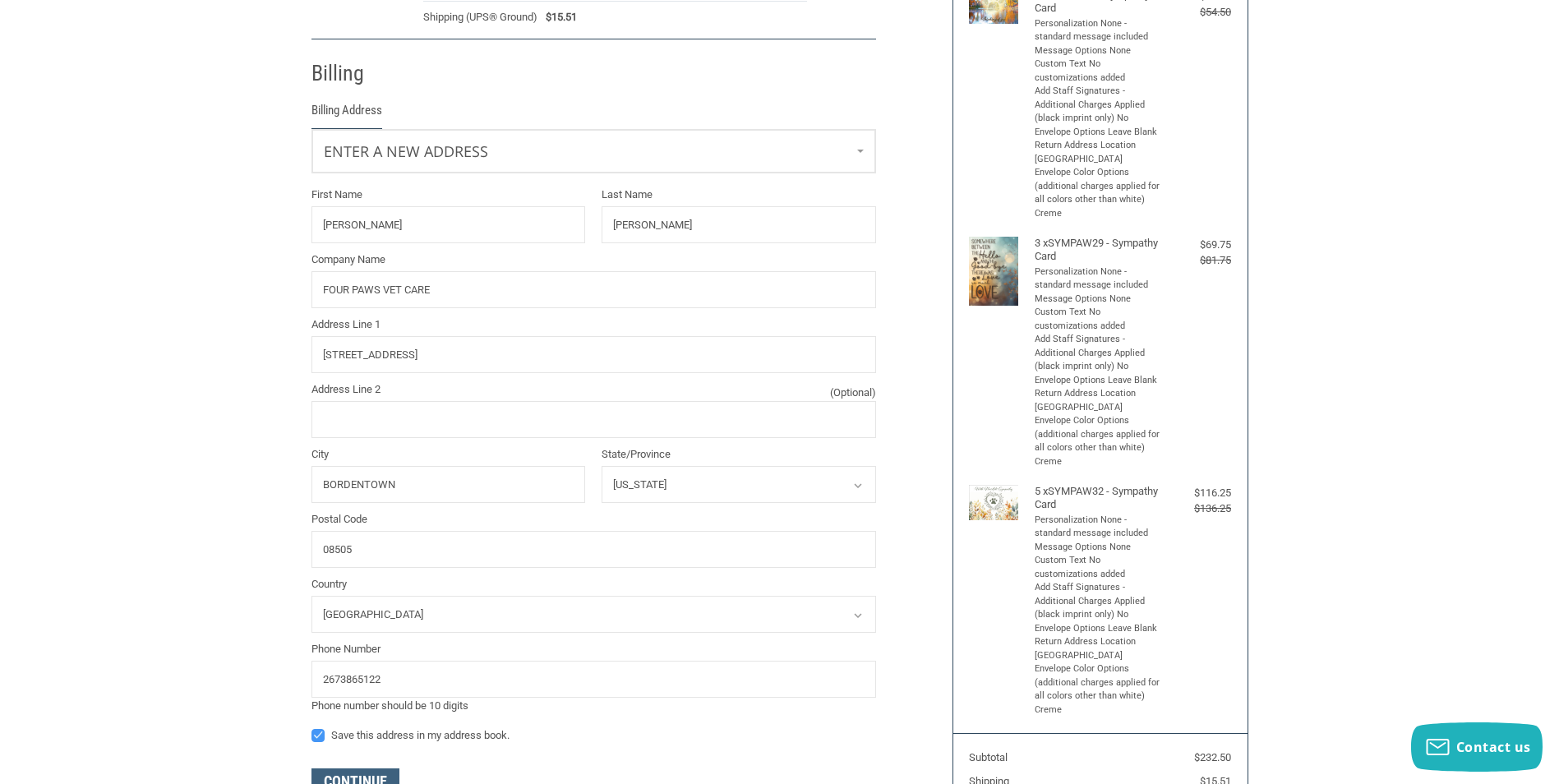
scroll to position [290, 0]
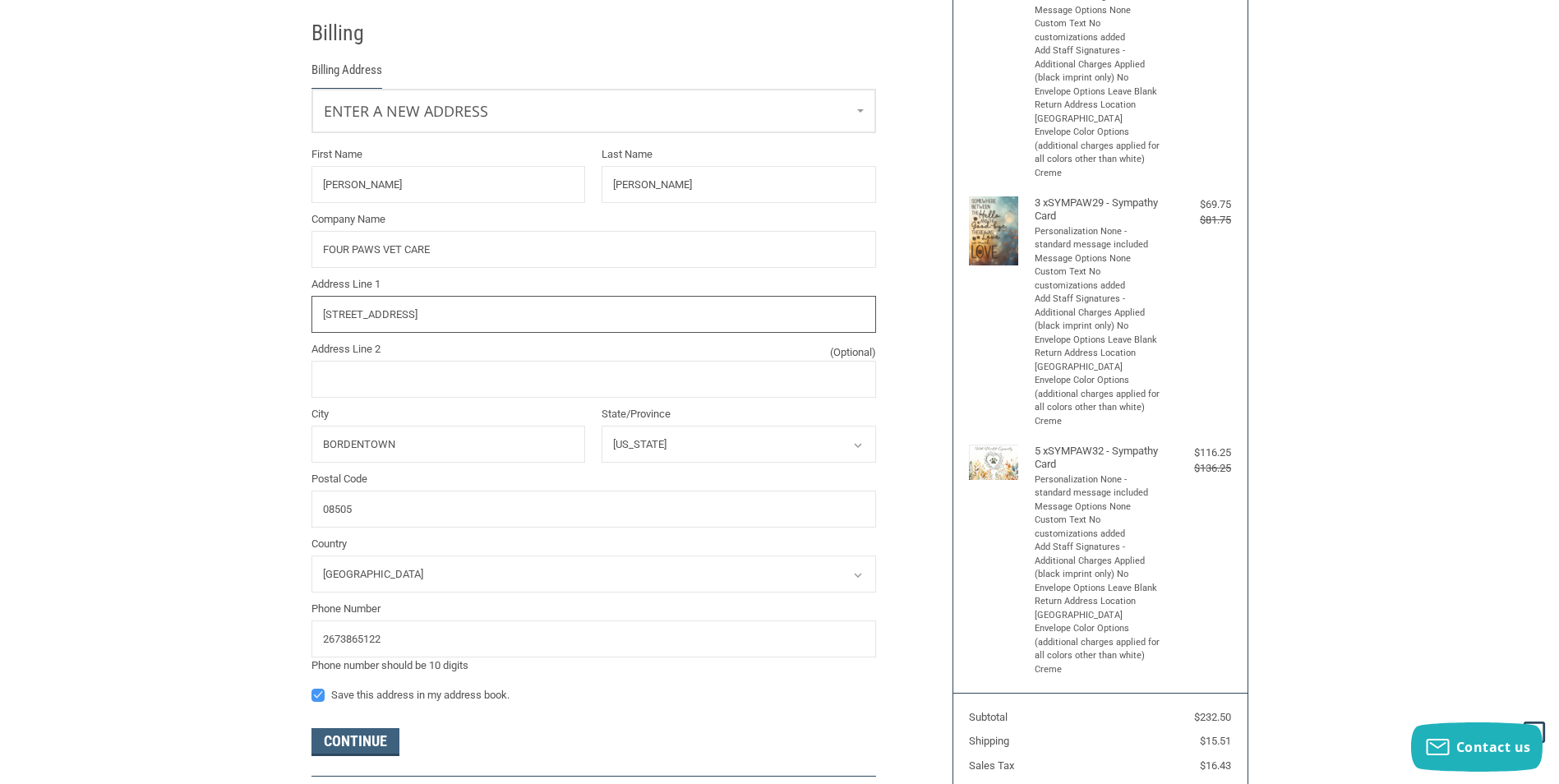
click at [426, 321] on input "[STREET_ADDRESS]" at bounding box center [594, 314] width 565 height 37
type input "2"
type input "[STREET_ADDRESS][PERSON_NAME]"
click at [404, 449] on input "BORDENTOWN" at bounding box center [448, 444] width 275 height 37
type input "B"
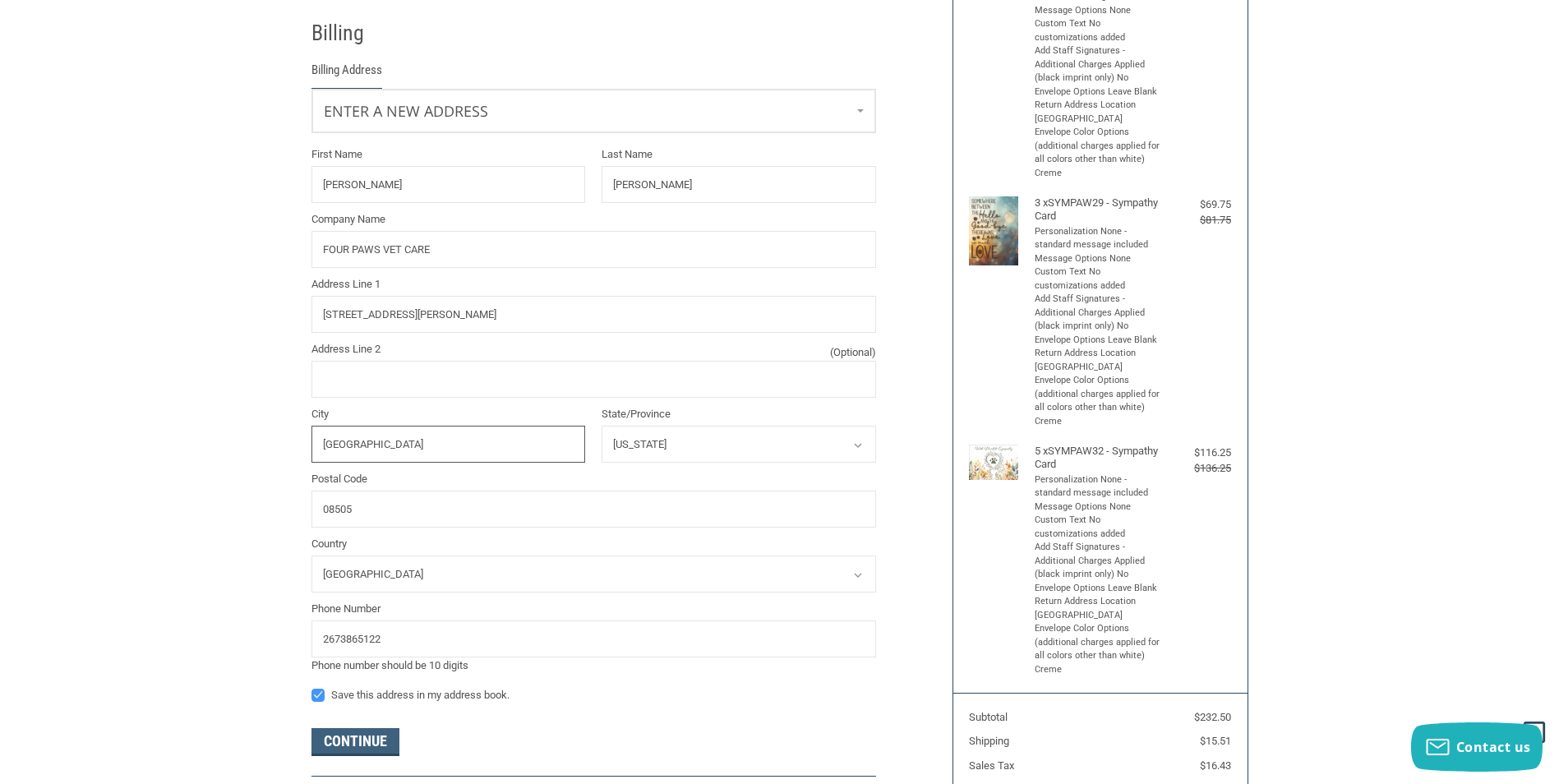
type input "[GEOGRAPHIC_DATA]"
click at [703, 455] on select "Select a state [US_STATE] [US_STATE] [US_STATE] [US_STATE] [US_STATE] Armed For…" at bounding box center [739, 444] width 275 height 37
select select "PA"
click at [602, 426] on select "Select a state [US_STATE] [US_STATE] [US_STATE] [US_STATE] [US_STATE] Armed For…" at bounding box center [739, 444] width 275 height 37
click at [426, 524] on input "08505" at bounding box center [594, 509] width 565 height 37
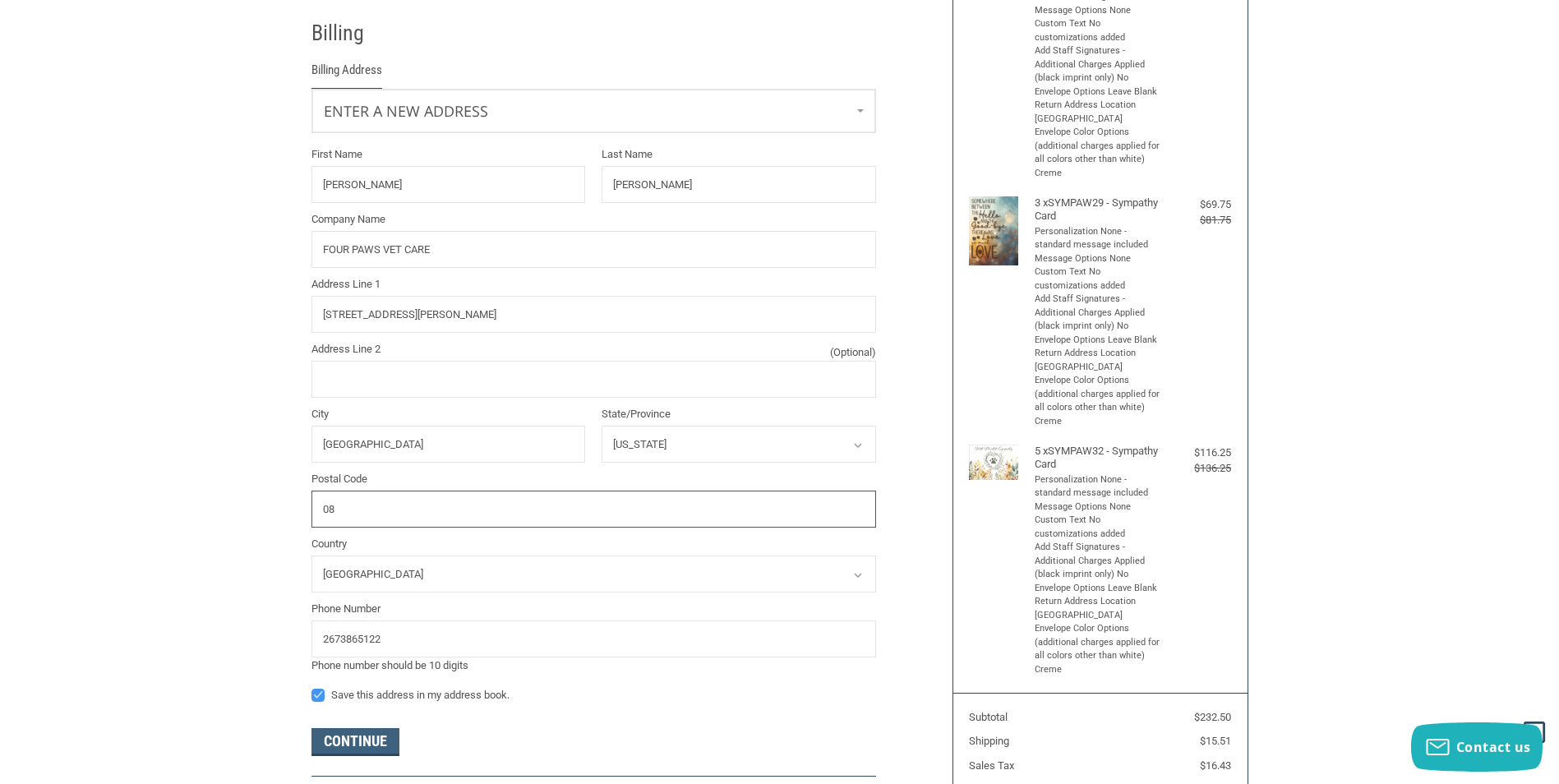
type input "0"
type input "18940"
click at [368, 745] on button "Continue" at bounding box center [355, 742] width 88 height 28
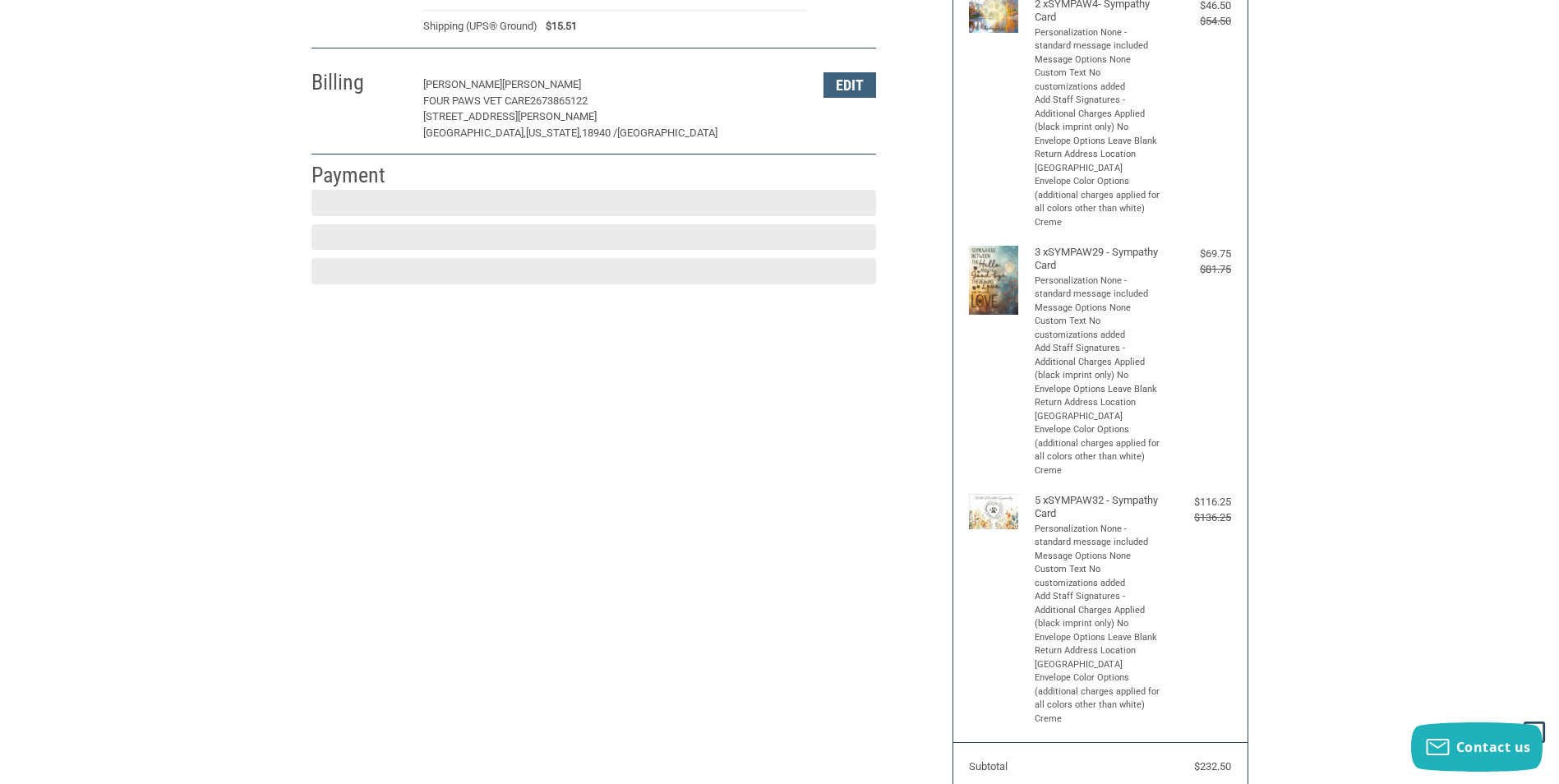
scroll to position [240, 0]
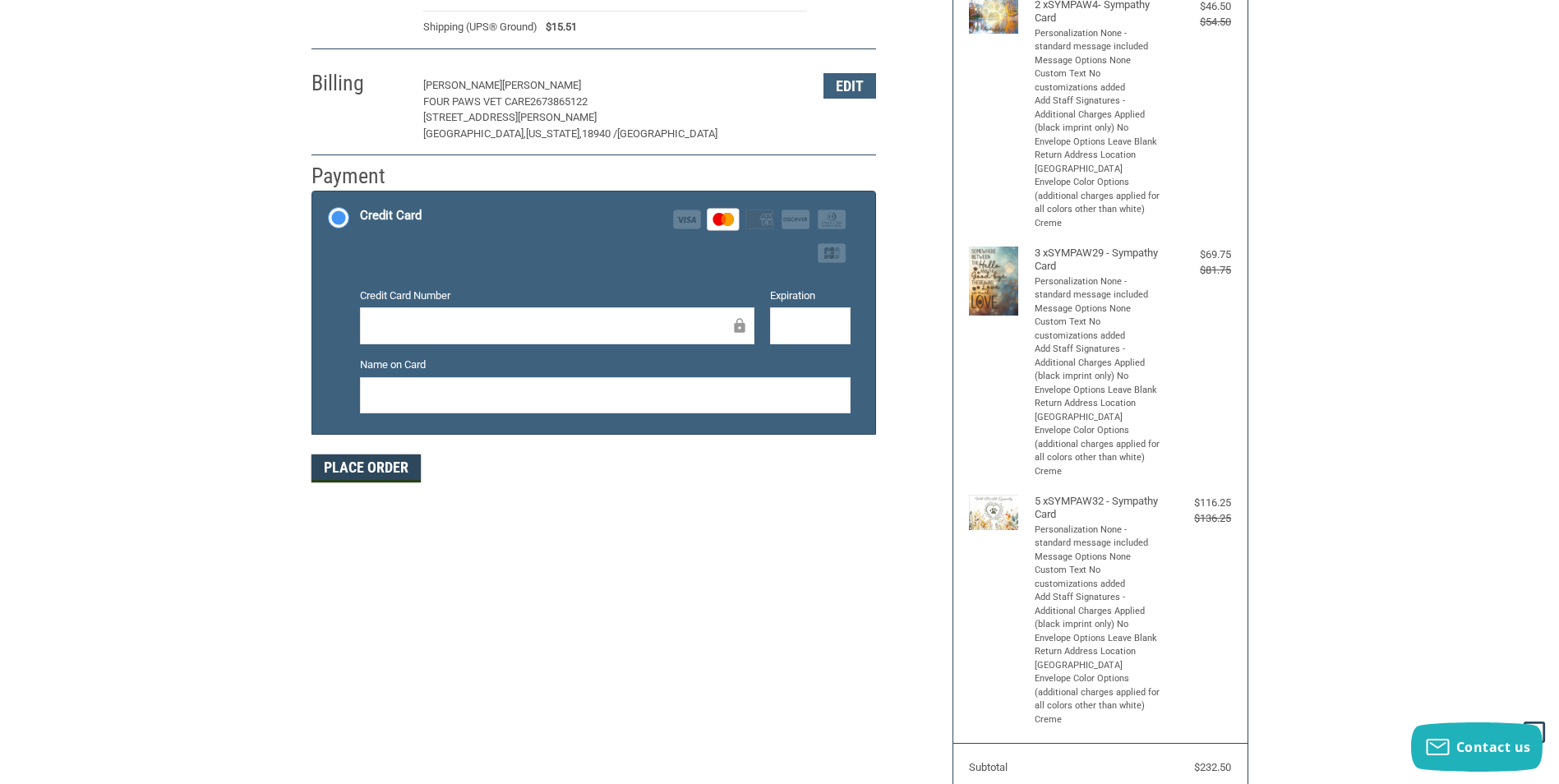
click at [365, 470] on button "Place Order" at bounding box center [366, 468] width 110 height 28
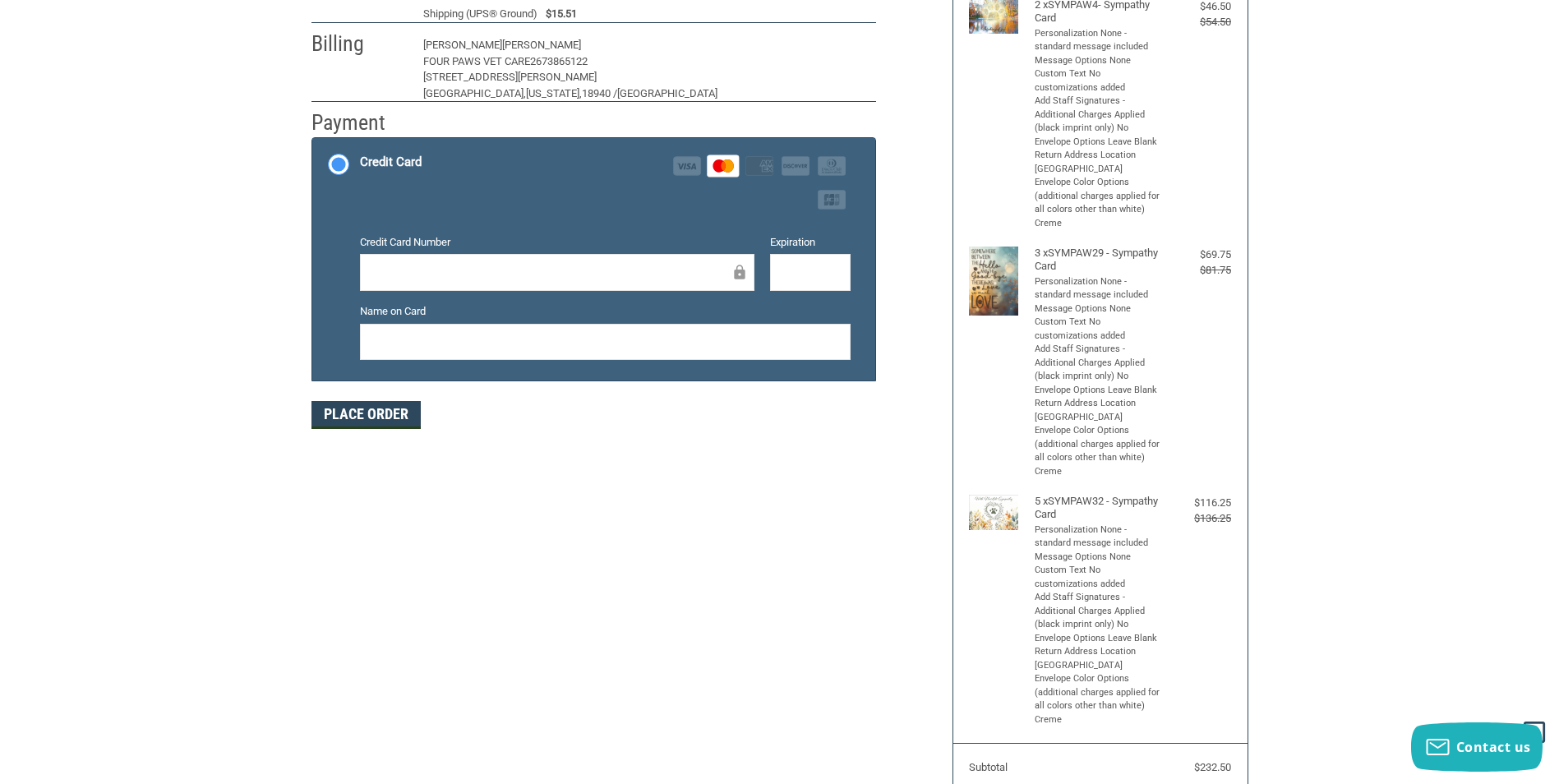
scroll to position [162, 0]
